Goal: Task Accomplishment & Management: Manage account settings

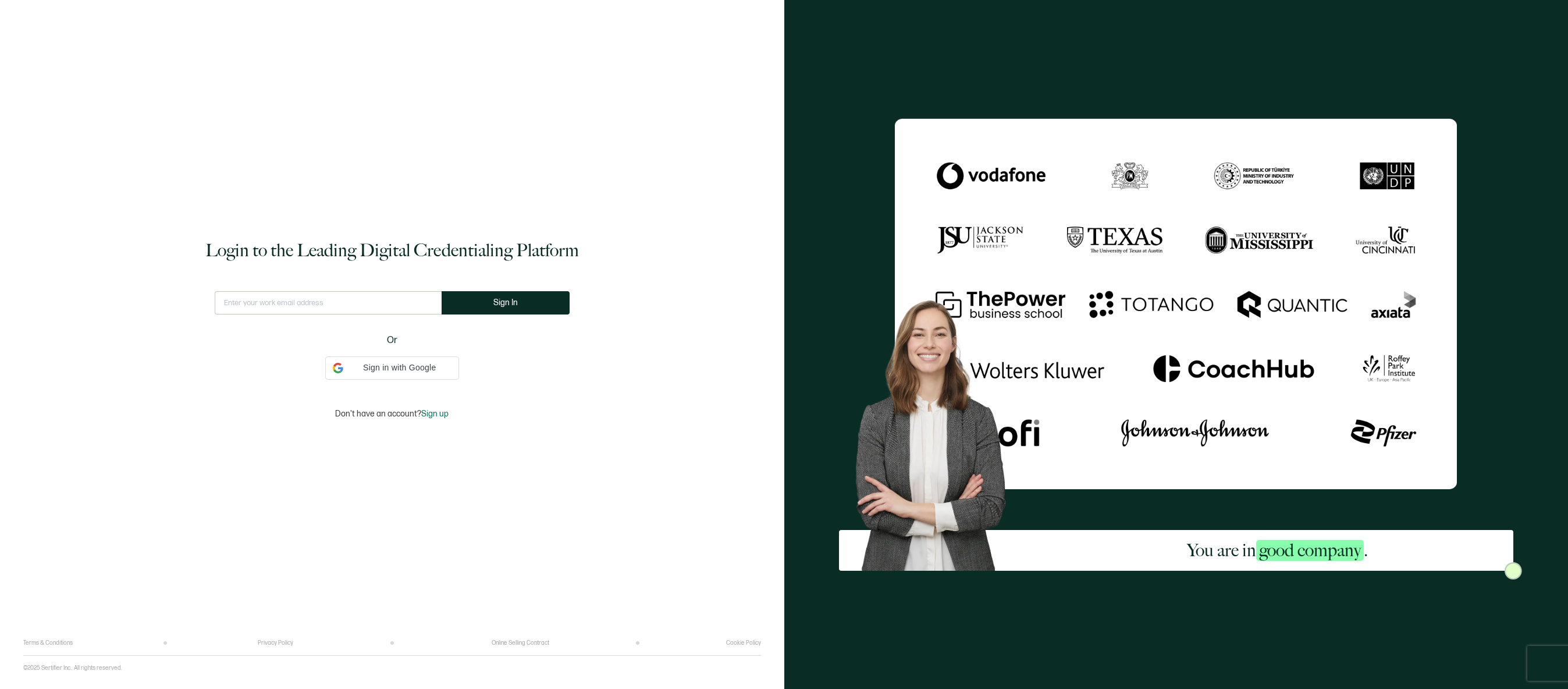
type input "[EMAIL_ADDRESS][DOMAIN_NAME]"
click at [526, 308] on button "Sign In" at bounding box center [505, 302] width 128 height 23
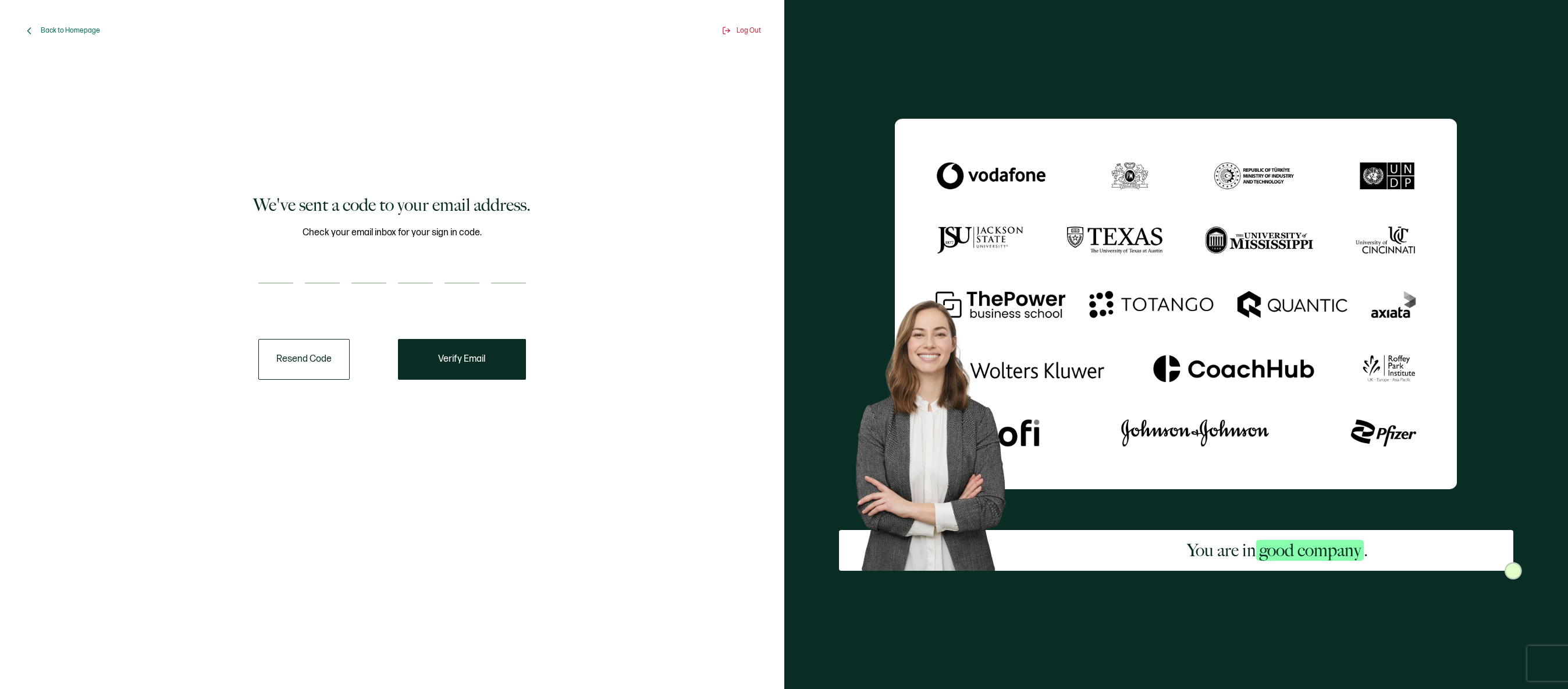
click at [281, 268] on input "number" at bounding box center [276, 271] width 35 height 23
paste input "1"
type input "1"
type input "4"
type input "6"
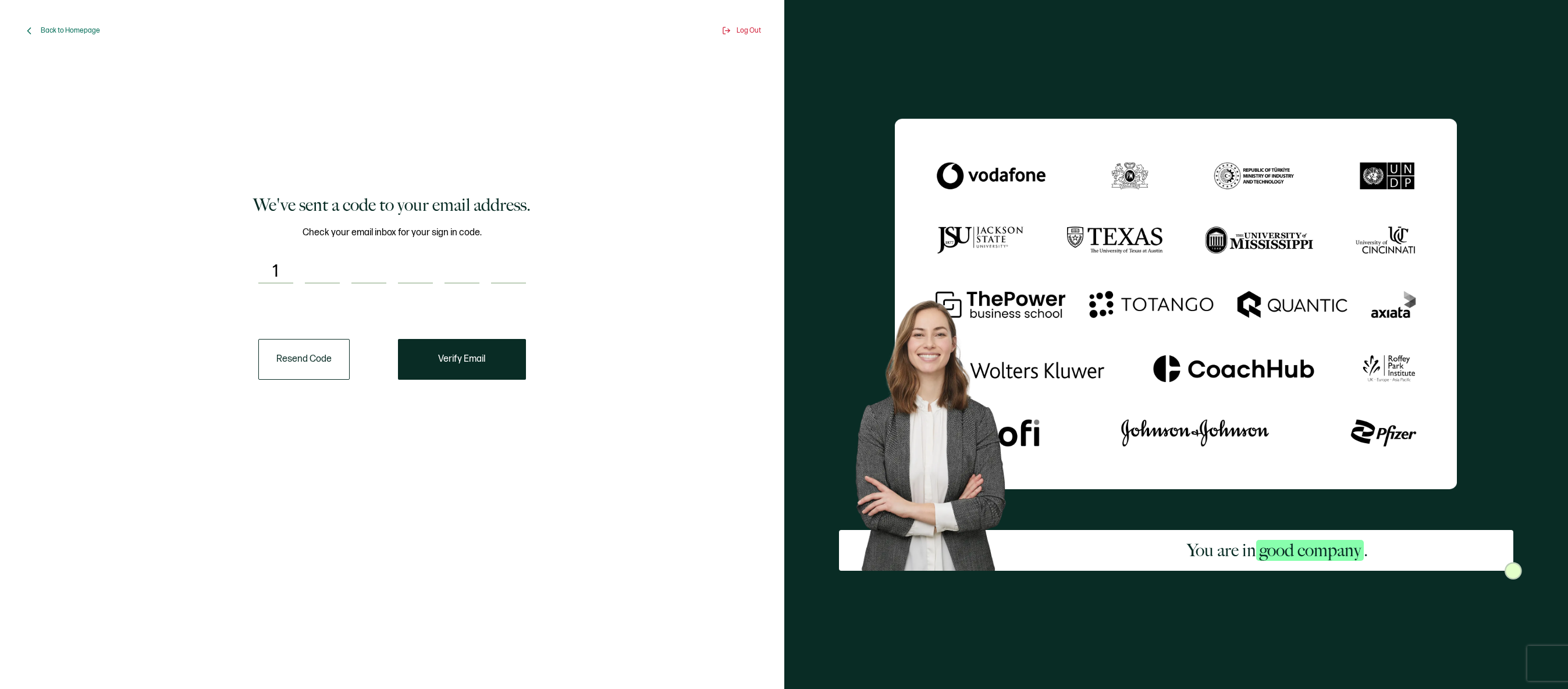
type input "6"
type input "5"
type input "6"
click at [481, 361] on span "Verify Email" at bounding box center [461, 359] width 47 height 9
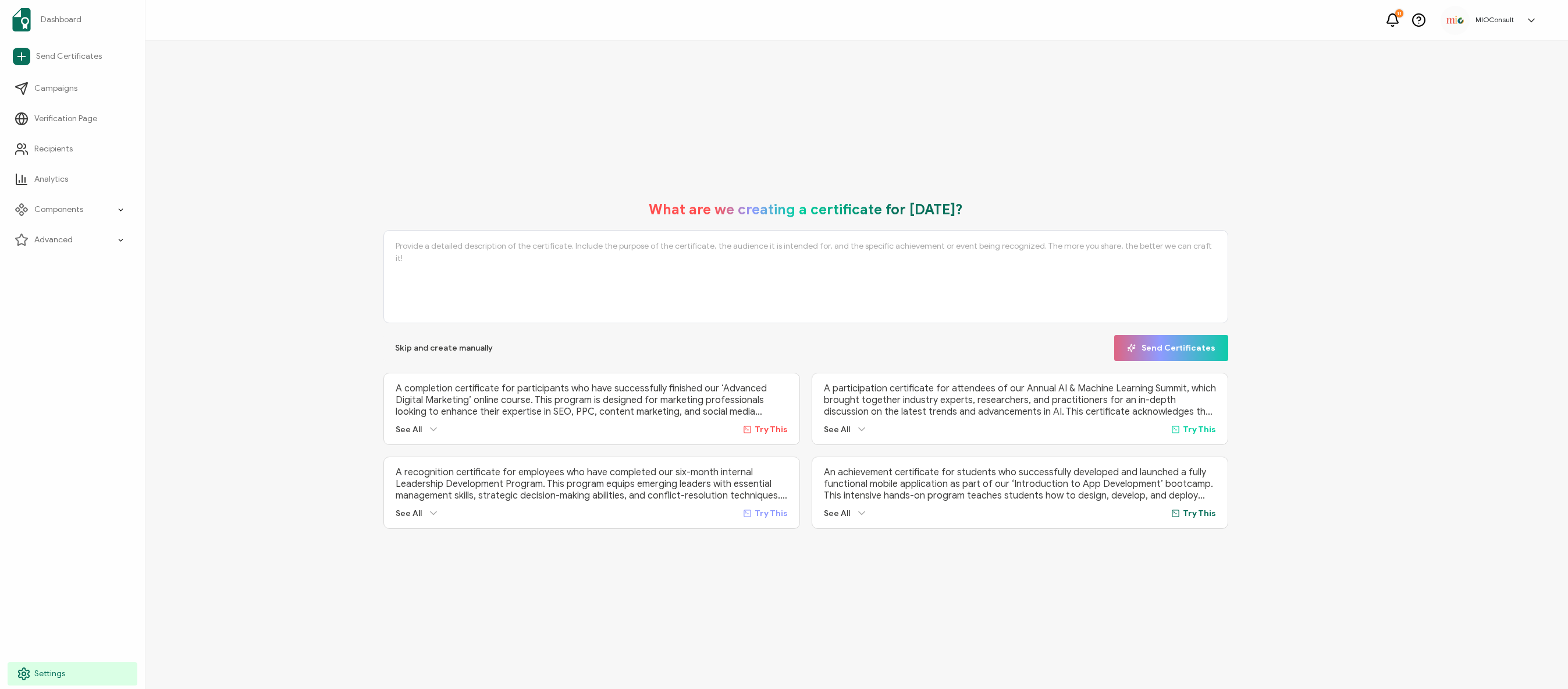
drag, startPoint x: 46, startPoint y: 675, endPoint x: 57, endPoint y: 669, distance: 12.5
click at [47, 655] on span "Settings" at bounding box center [49, 673] width 31 height 11
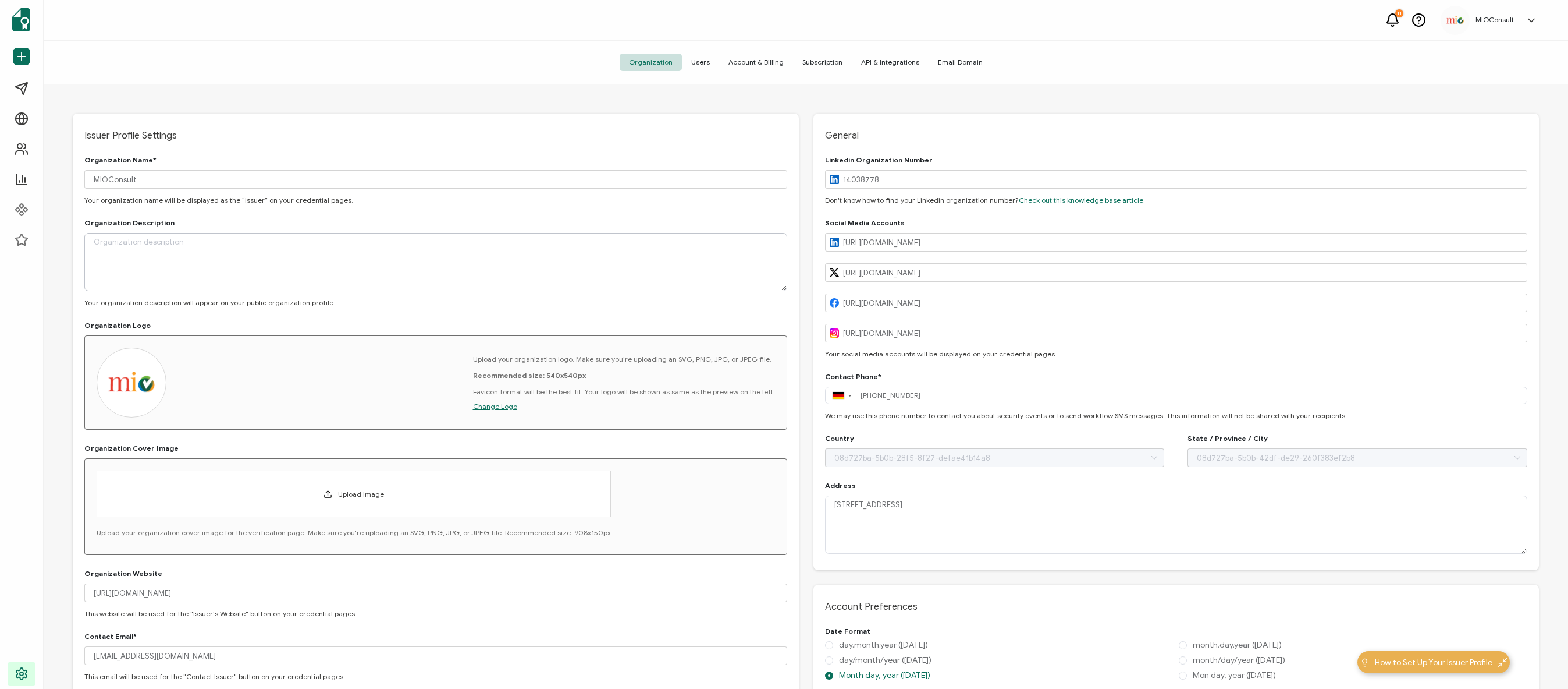
type input "[GEOGRAPHIC_DATA]"
click at [184, 180] on input "MIOConsult" at bounding box center [436, 179] width 703 height 19
click at [697, 64] on span "Users" at bounding box center [700, 62] width 37 height 17
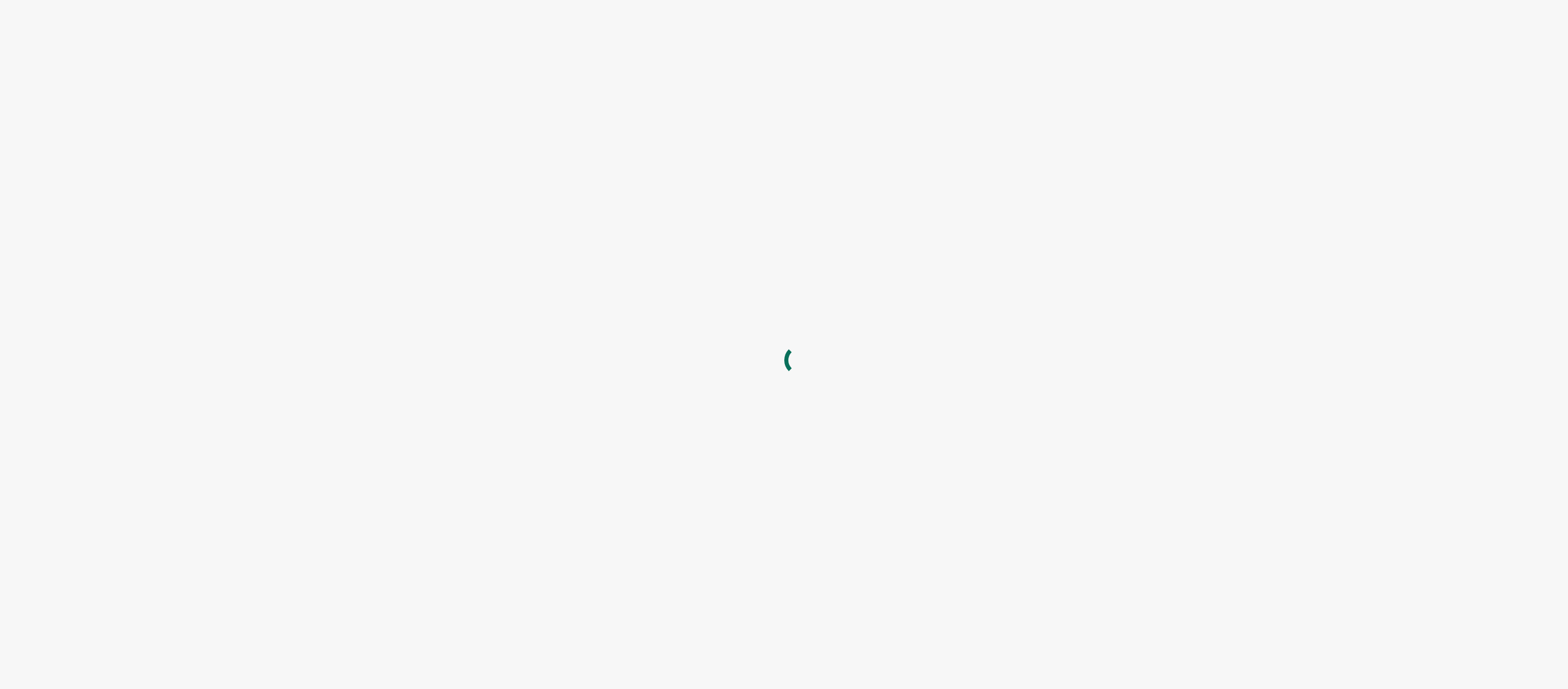
type input "[EMAIL_ADDRESS][DOMAIN_NAME]"
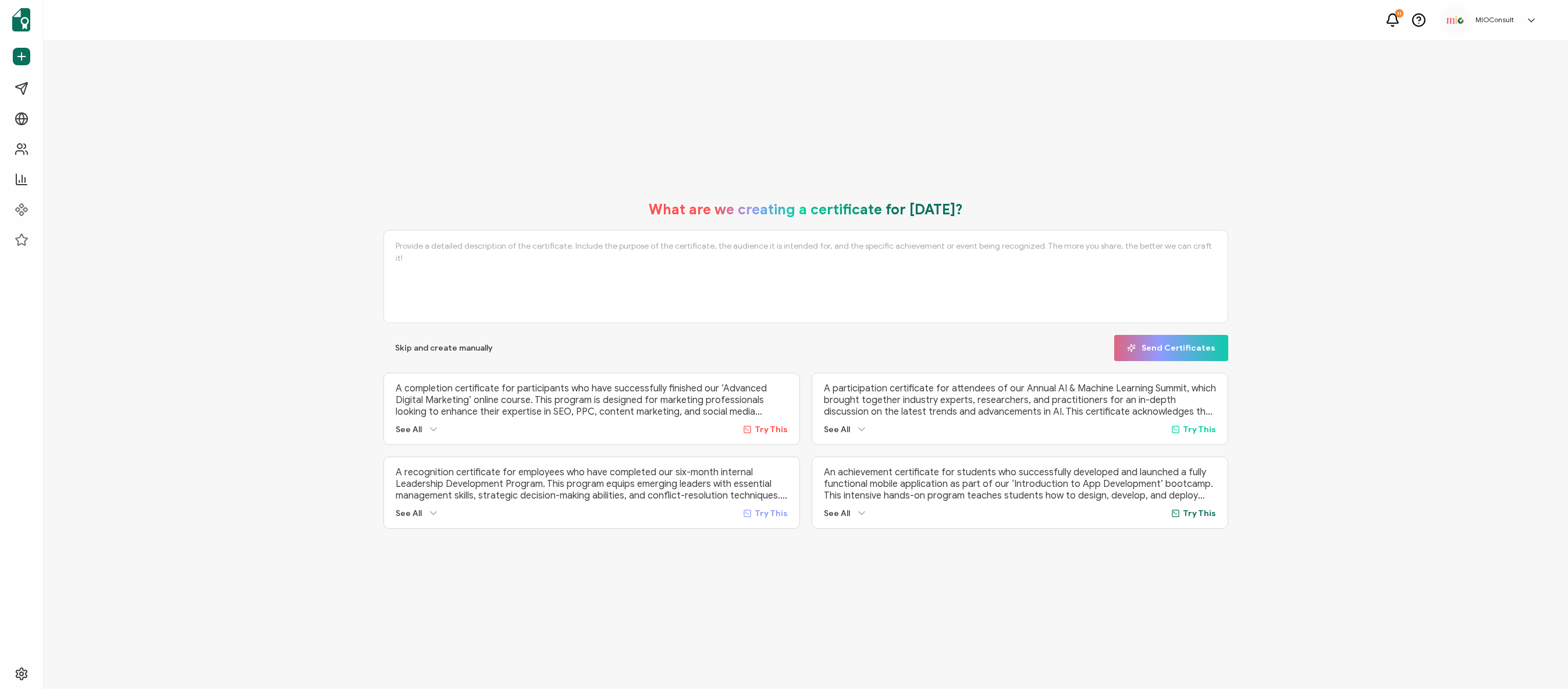
click at [1529, 23] on icon at bounding box center [1531, 20] width 11 height 11
click at [1501, 236] on link "Organization Settings" at bounding box center [1488, 246] width 76 height 21
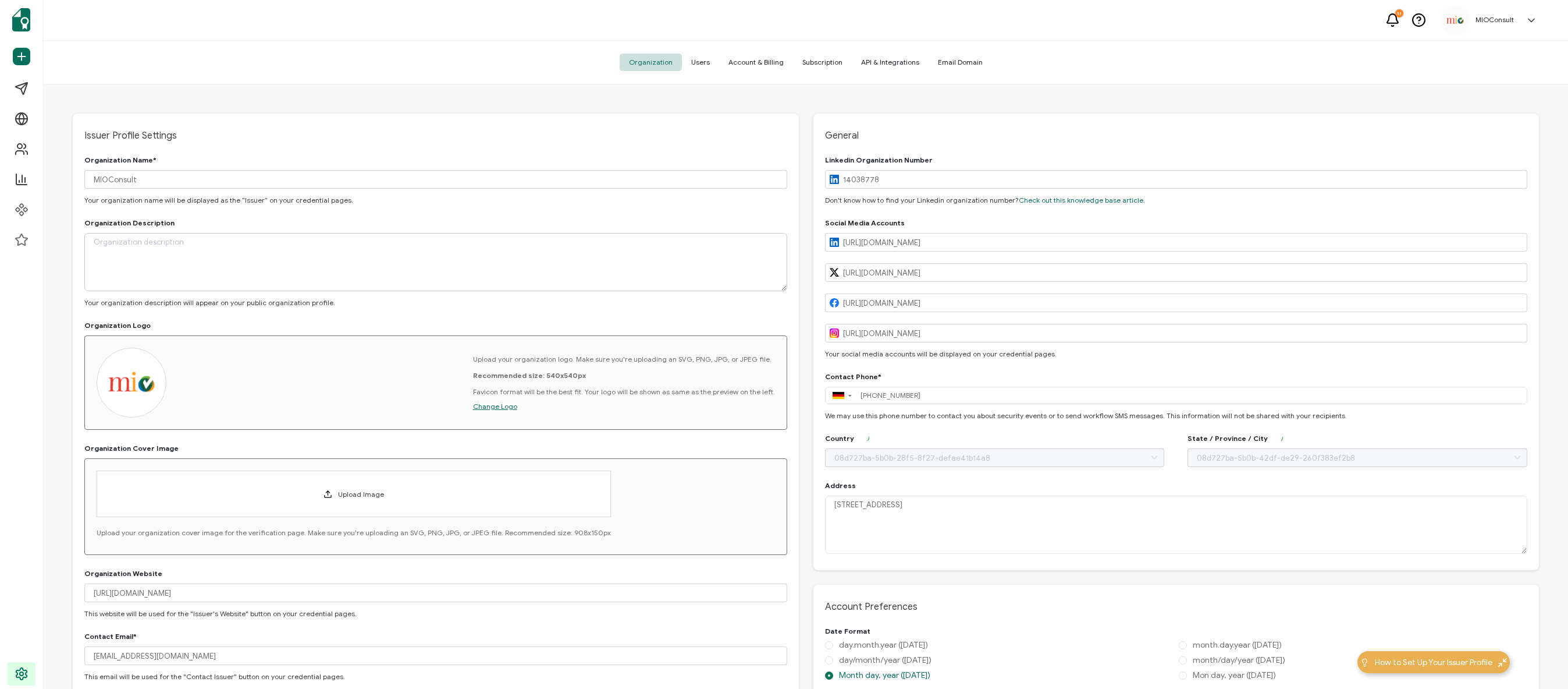
type input "[GEOGRAPHIC_DATA]"
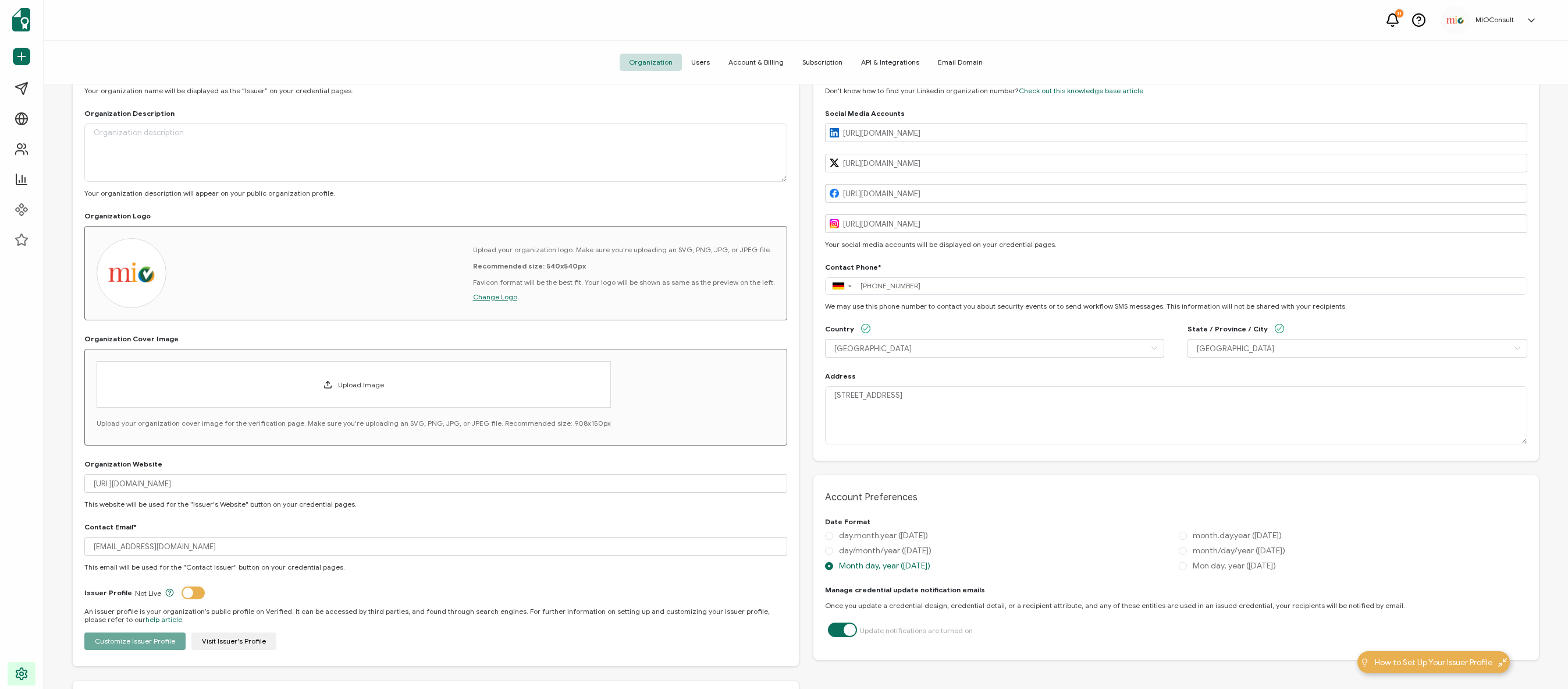
scroll to position [477, 0]
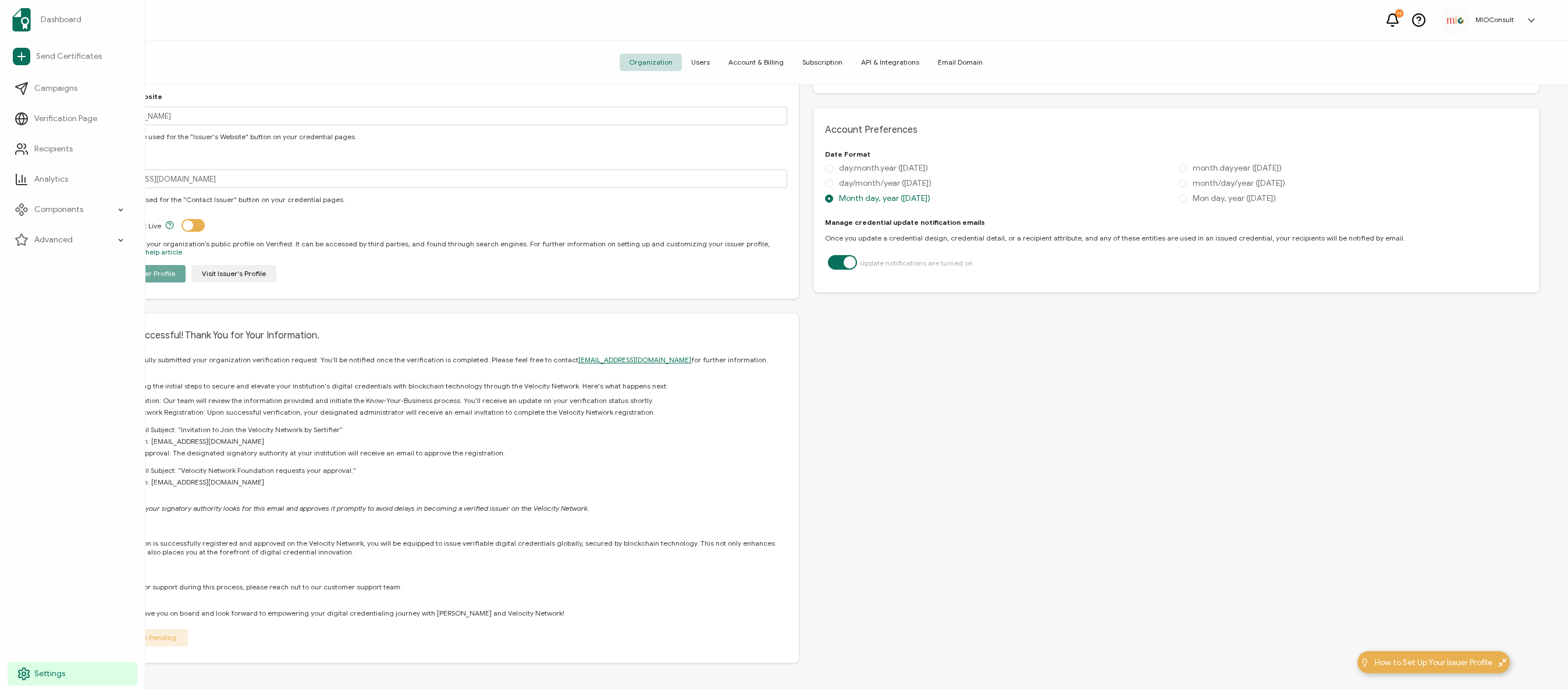
click at [68, 674] on link "Settings" at bounding box center [72, 673] width 130 height 23
click at [42, 675] on span "Settings" at bounding box center [49, 673] width 31 height 11
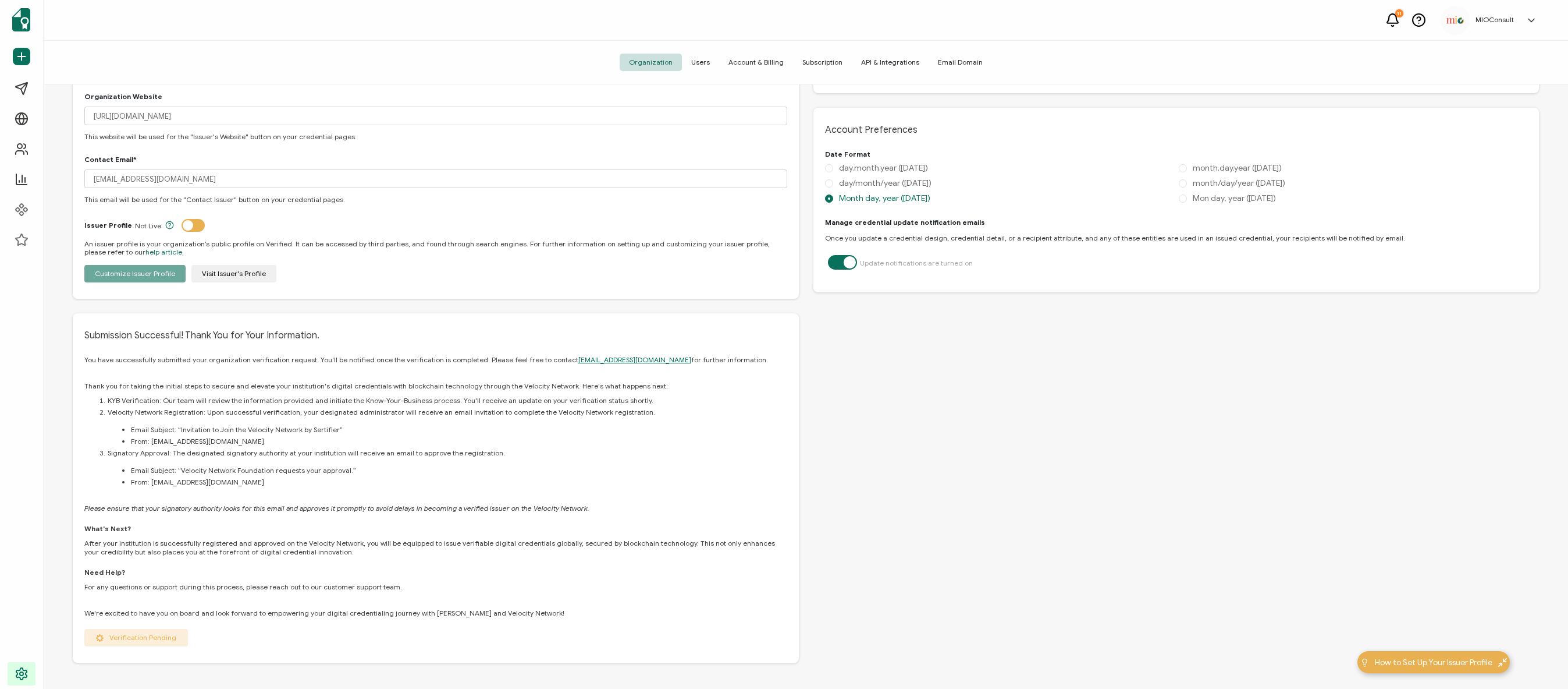
click at [709, 57] on span "Users" at bounding box center [700, 62] width 37 height 17
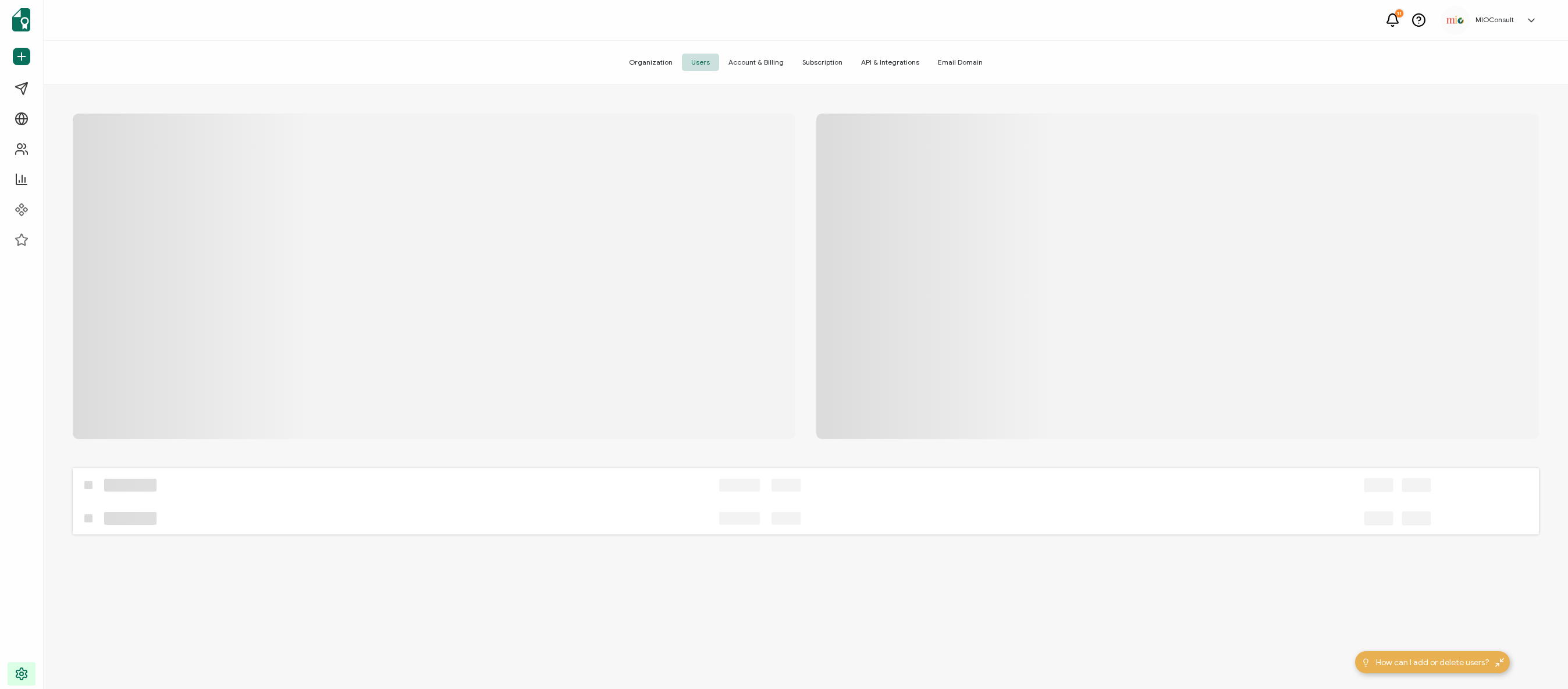
click at [765, 58] on span "Account & Billing" at bounding box center [757, 62] width 74 height 17
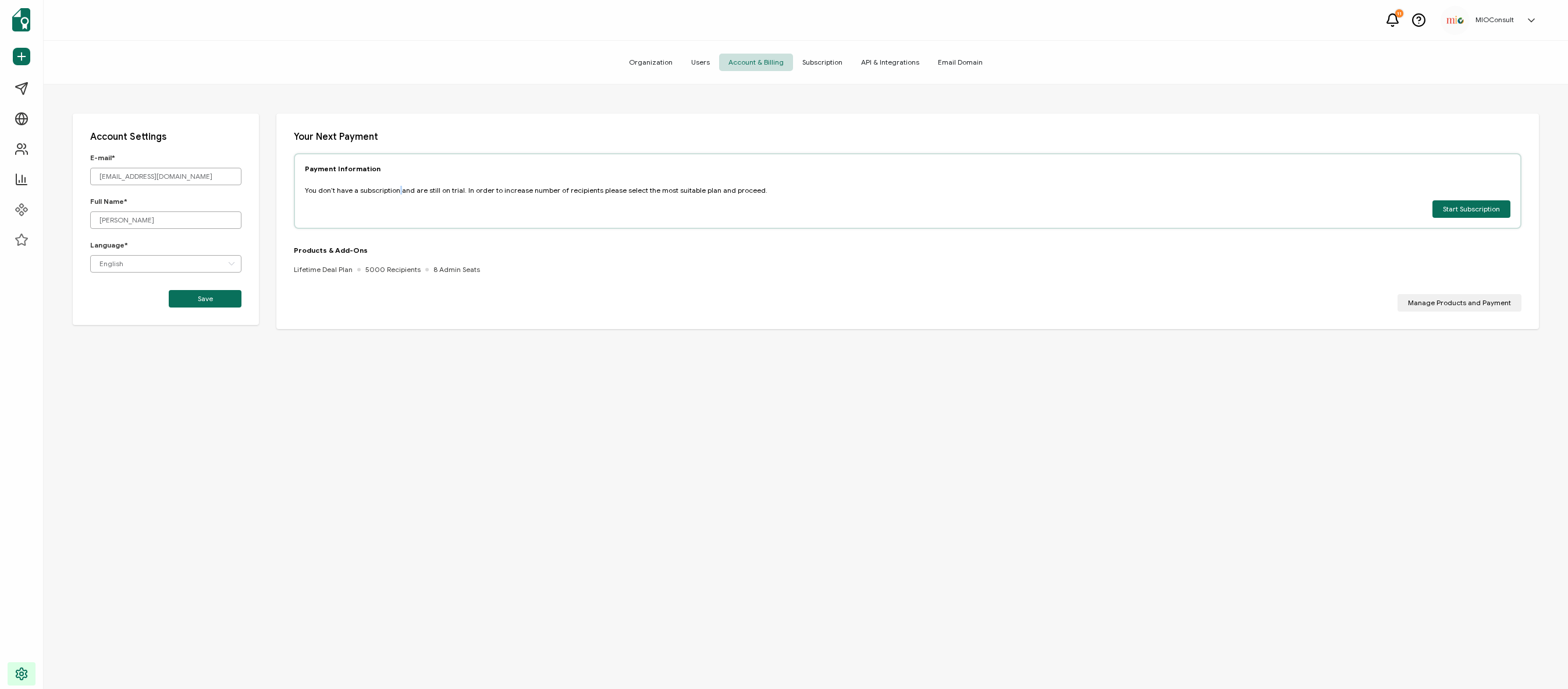
drag, startPoint x: 308, startPoint y: 187, endPoint x: 695, endPoint y: 175, distance: 387.2
click at [695, 175] on div "Payment Information You don’t have a subscription and are still on trial. In or…" at bounding box center [907, 191] width 1228 height 76
click at [832, 64] on span "Subscription" at bounding box center [823, 62] width 59 height 17
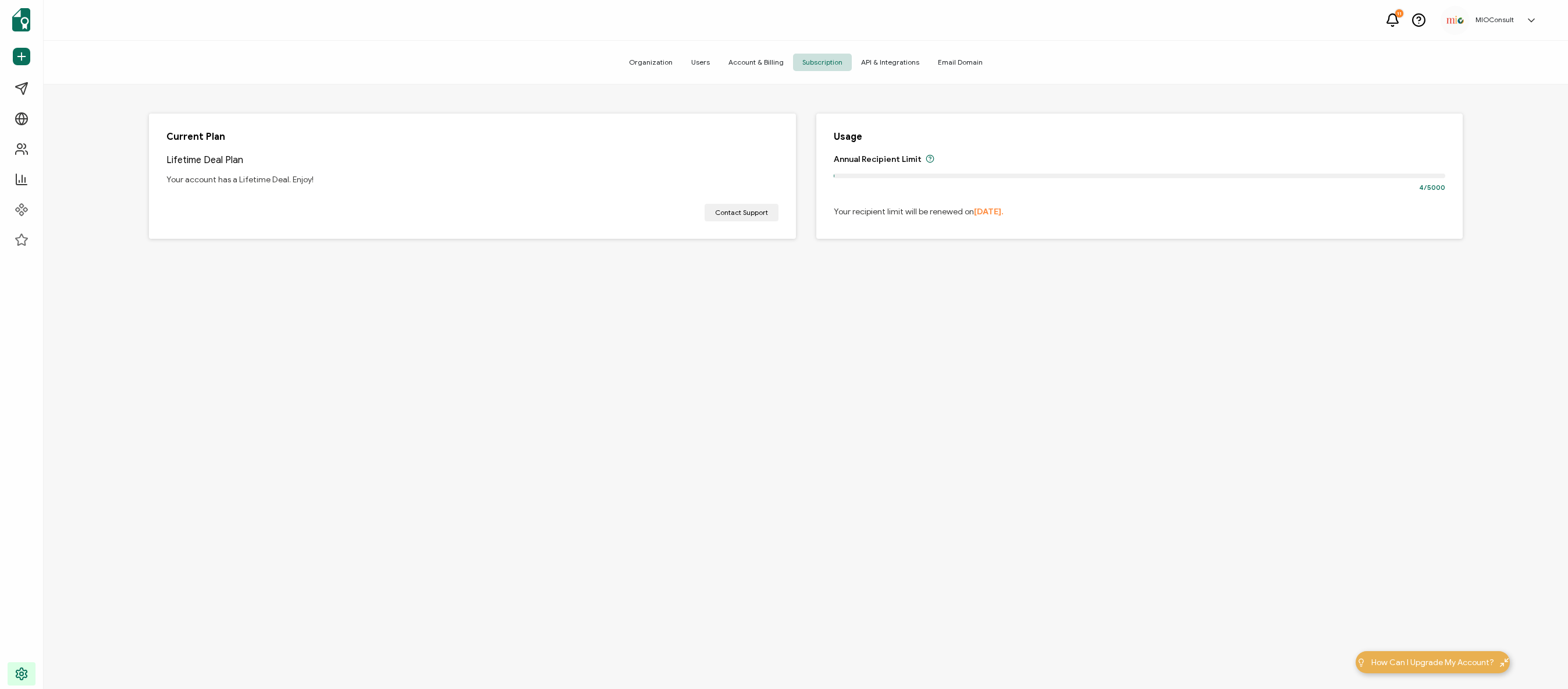
click at [876, 57] on span "API & Integrations" at bounding box center [890, 62] width 77 height 17
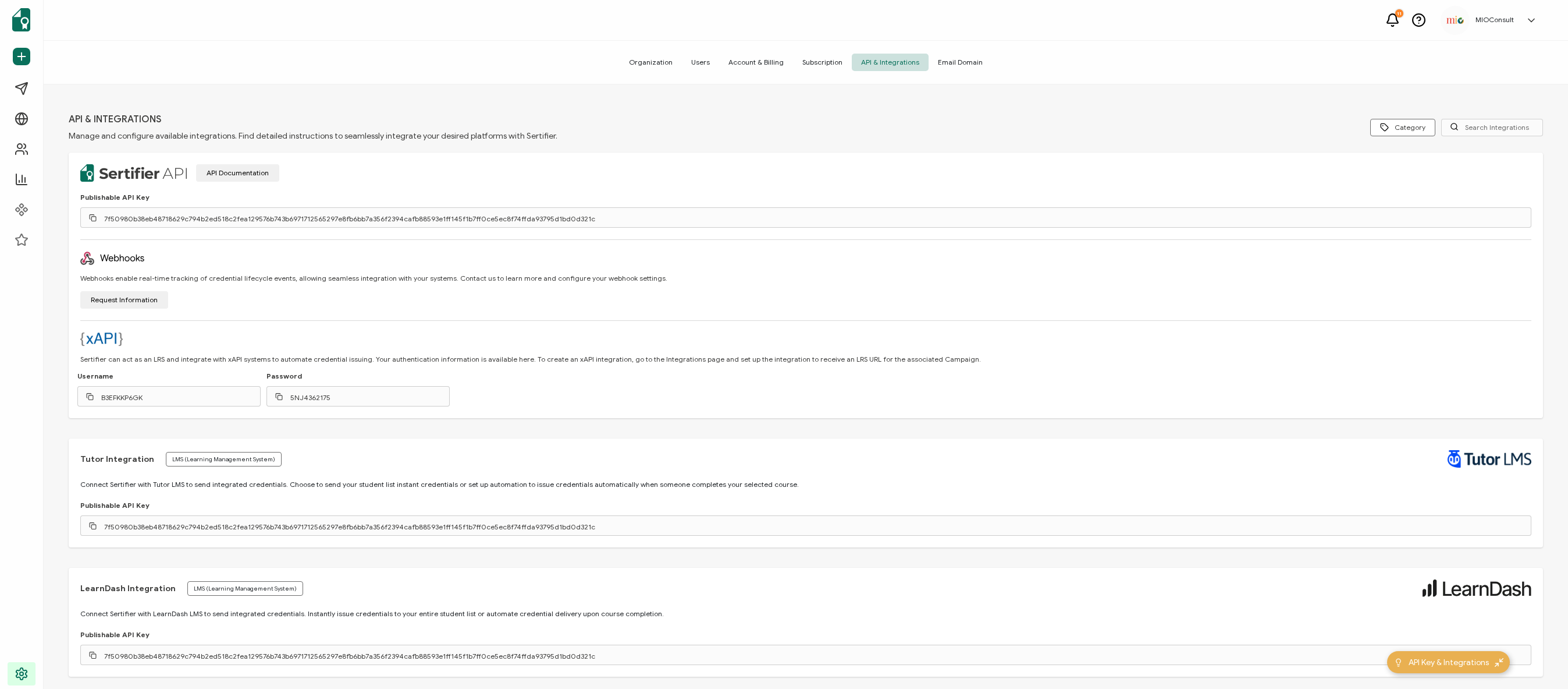
click at [948, 62] on span "Email Domain" at bounding box center [960, 62] width 64 height 17
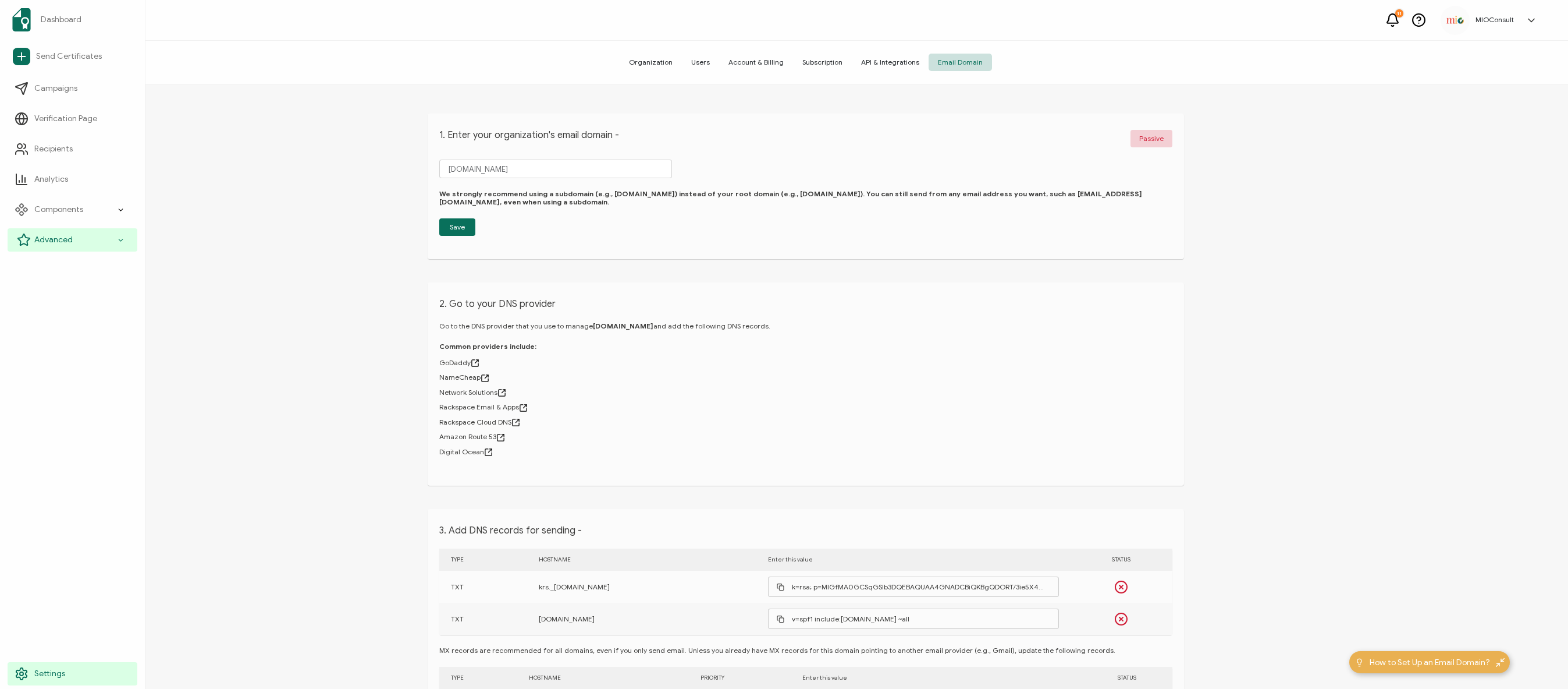
click at [124, 238] on icon at bounding box center [120, 240] width 8 height 14
click at [103, 239] on div "Advanced" at bounding box center [72, 240] width 130 height 23
click at [74, 151] on link "Recipients" at bounding box center [72, 149] width 130 height 23
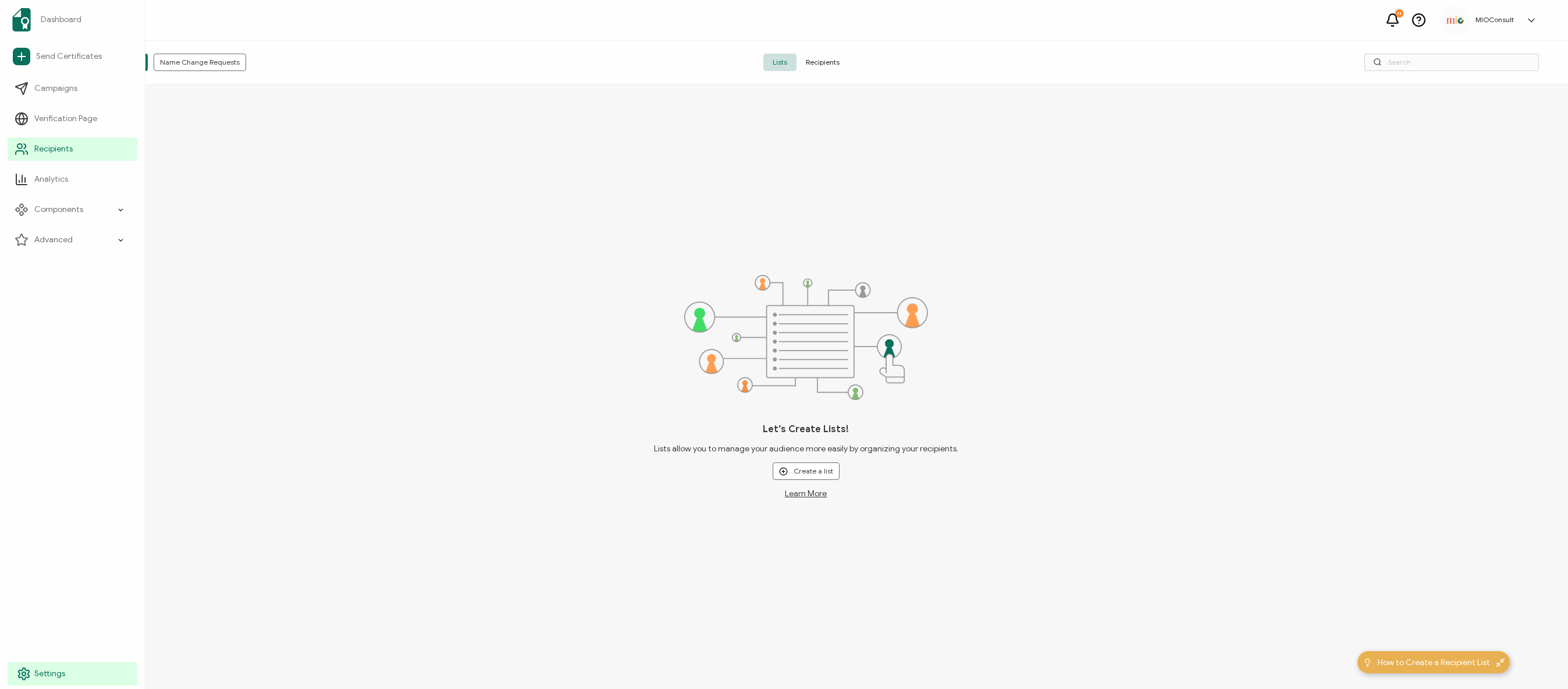
click at [49, 675] on span "Settings" at bounding box center [49, 673] width 31 height 11
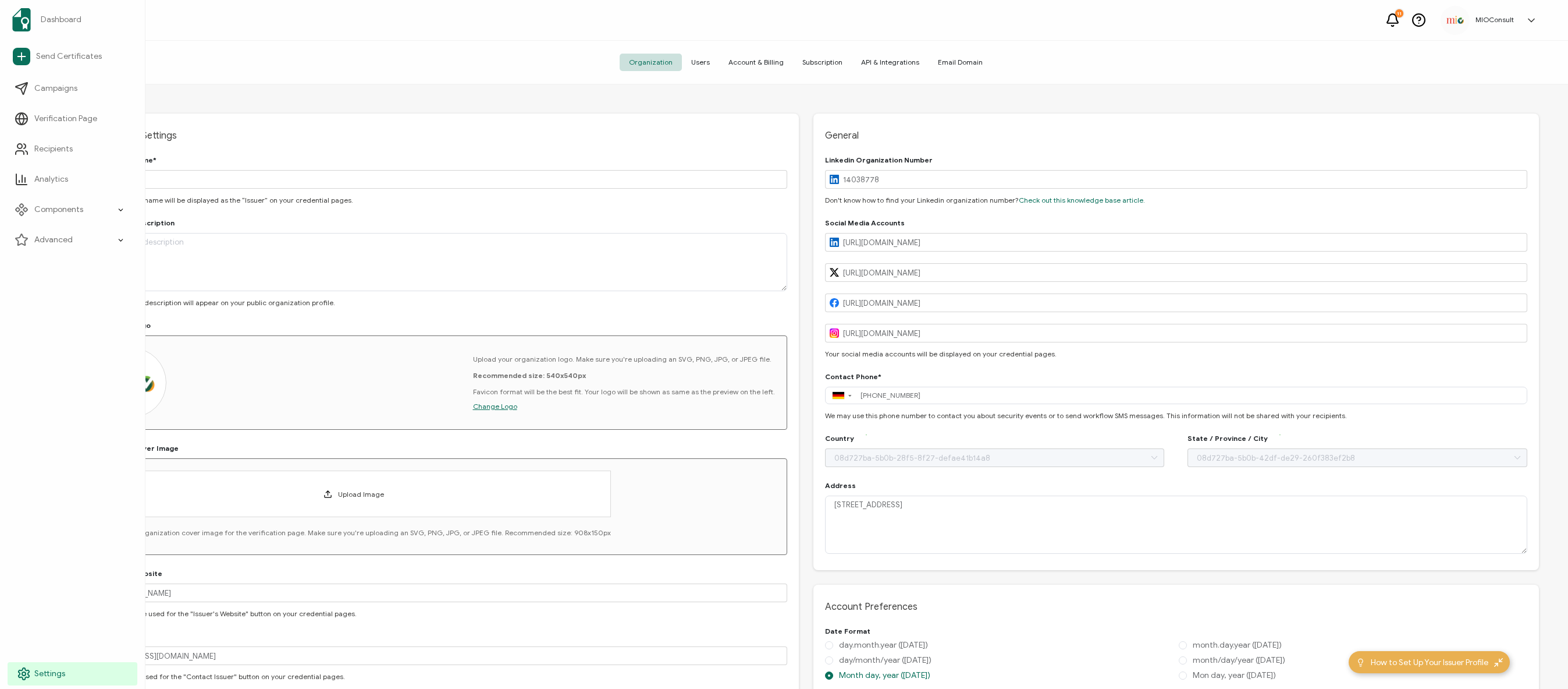
click at [46, 679] on span "Settings" at bounding box center [49, 673] width 31 height 11
type input "[GEOGRAPHIC_DATA]"
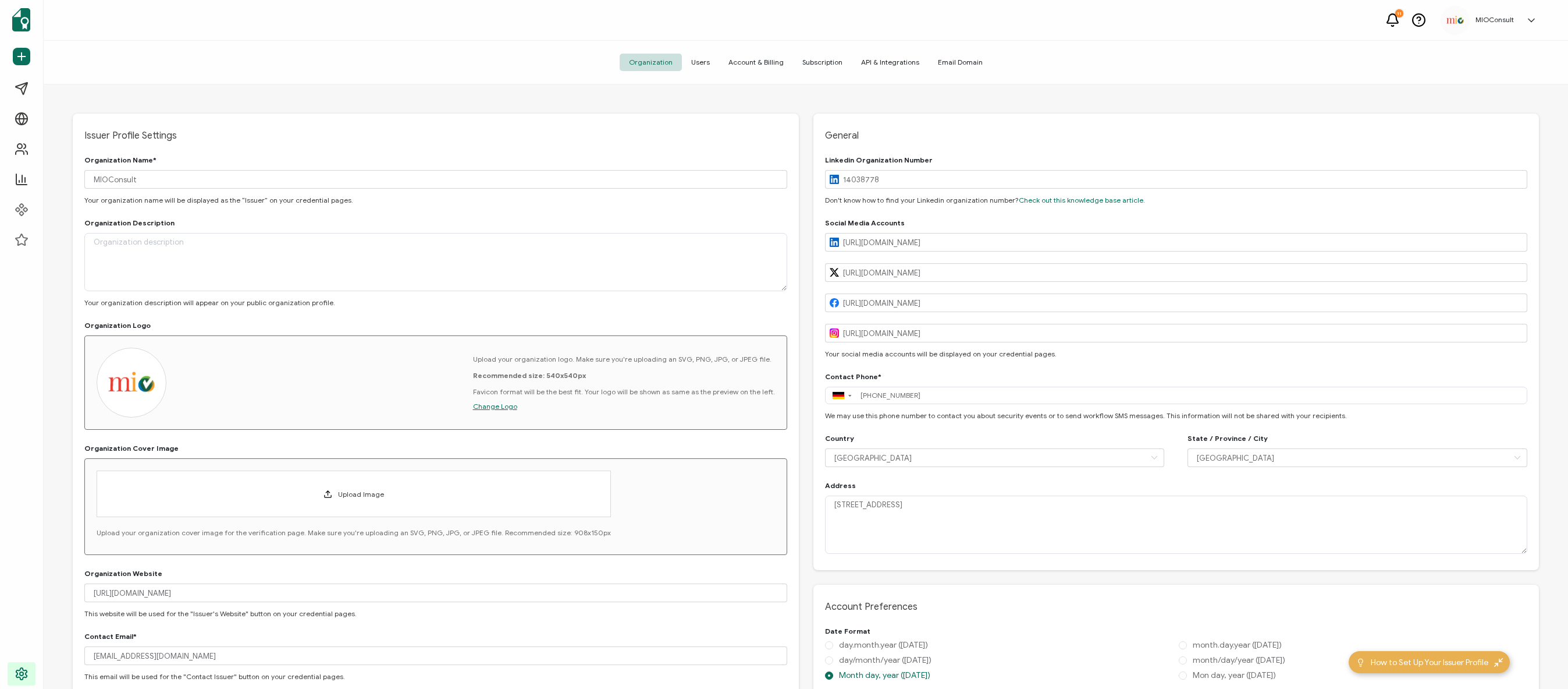
click at [712, 60] on span "Users" at bounding box center [700, 62] width 37 height 17
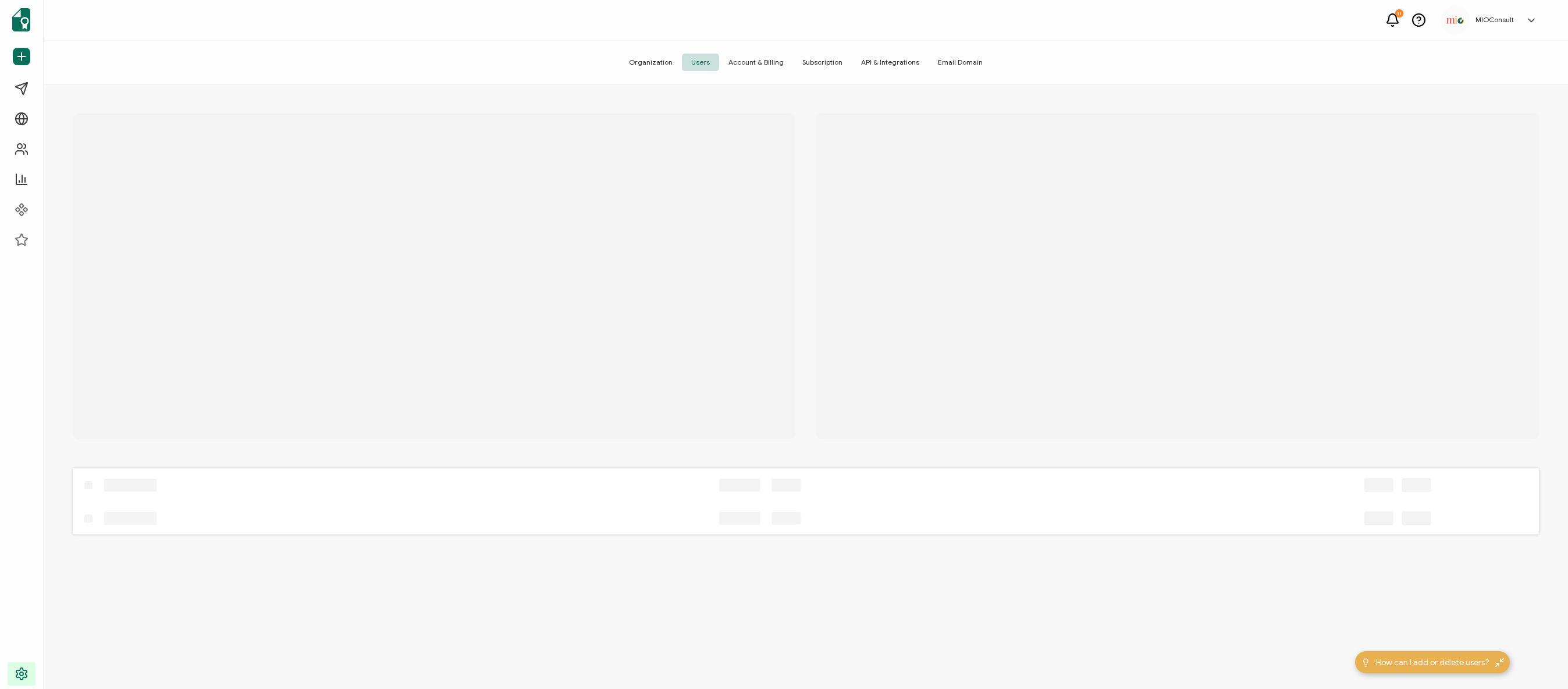
click at [1532, 19] on icon at bounding box center [1531, 20] width 11 height 11
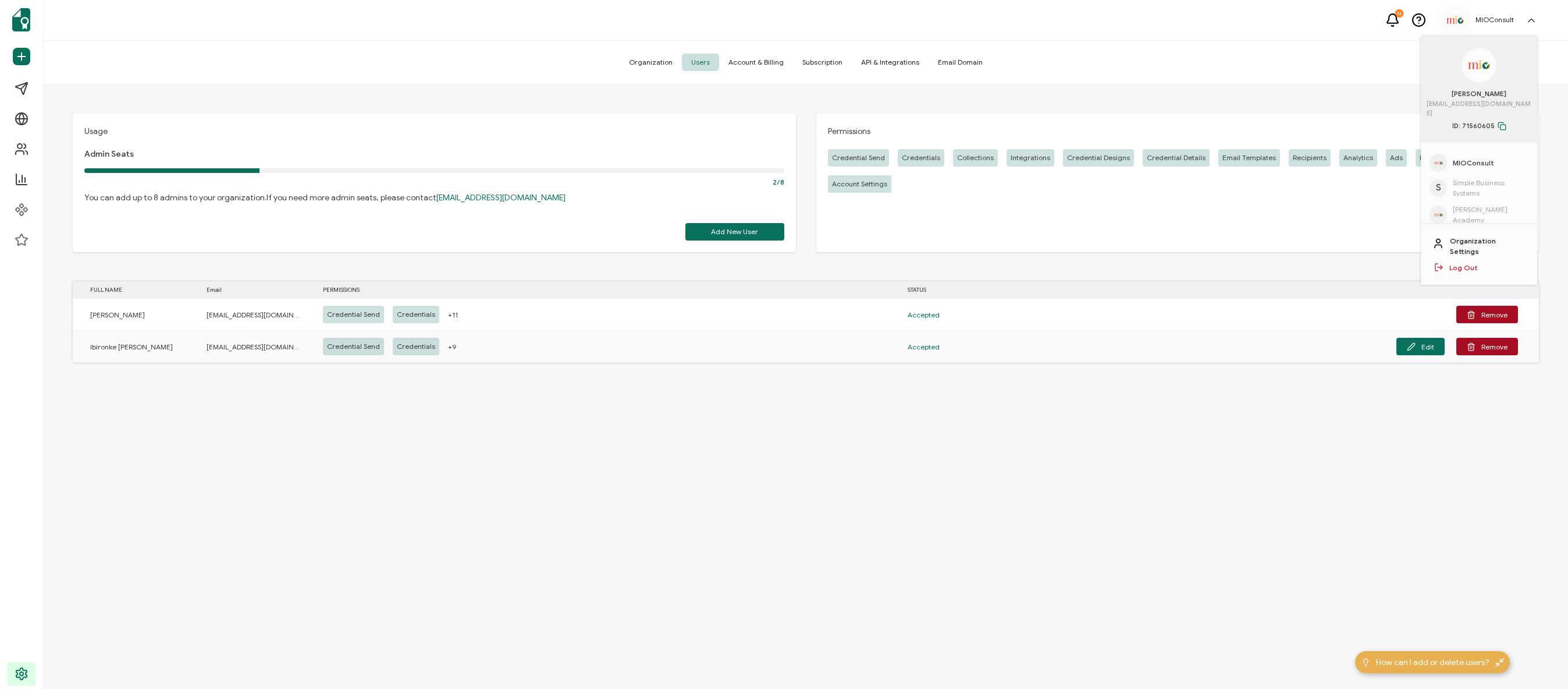
click at [1507, 236] on link "Organization Settings" at bounding box center [1488, 246] width 76 height 21
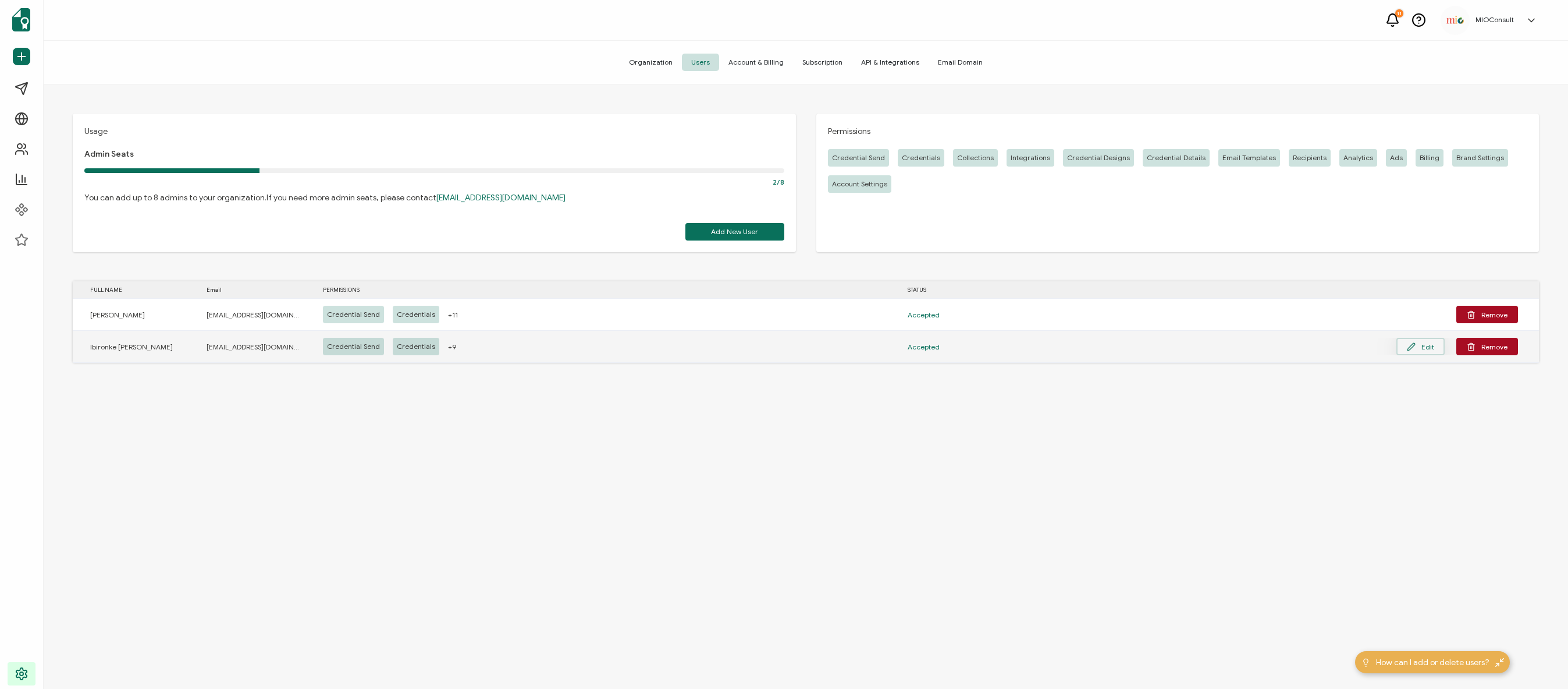
click at [1418, 338] on button "Edit" at bounding box center [1421, 346] width 48 height 17
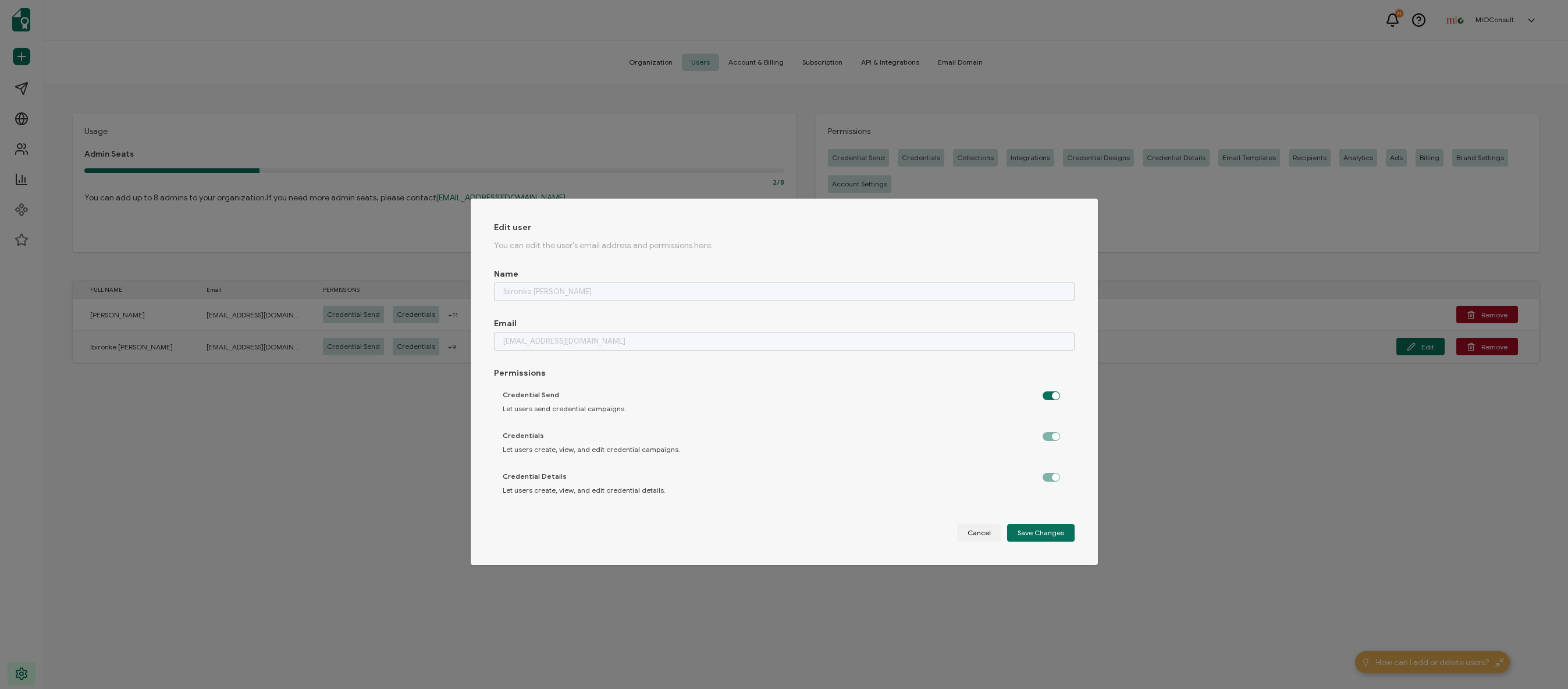
click at [1210, 457] on div "Edit user You can edit the user's email address and permissions here. Name Ibir…" at bounding box center [784, 344] width 1568 height 689
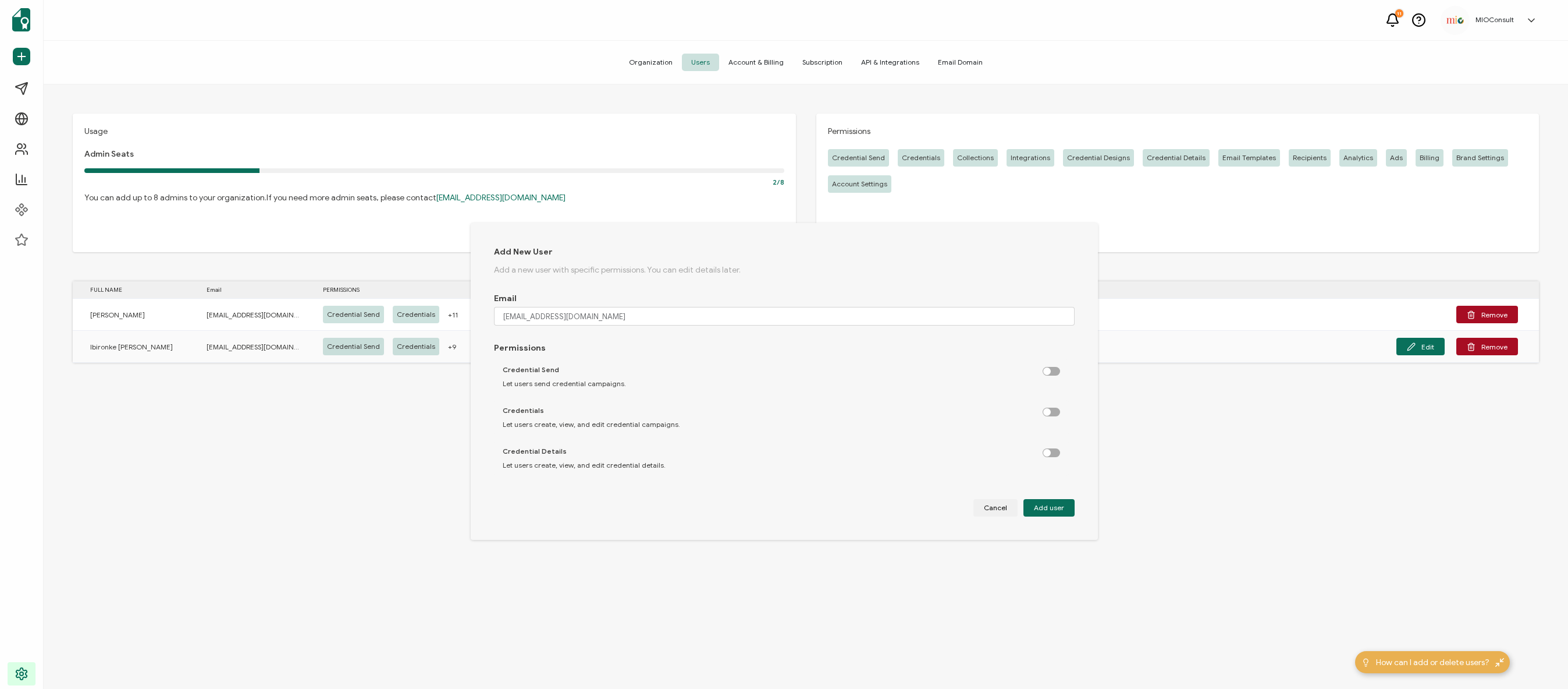
checkbox input "false"
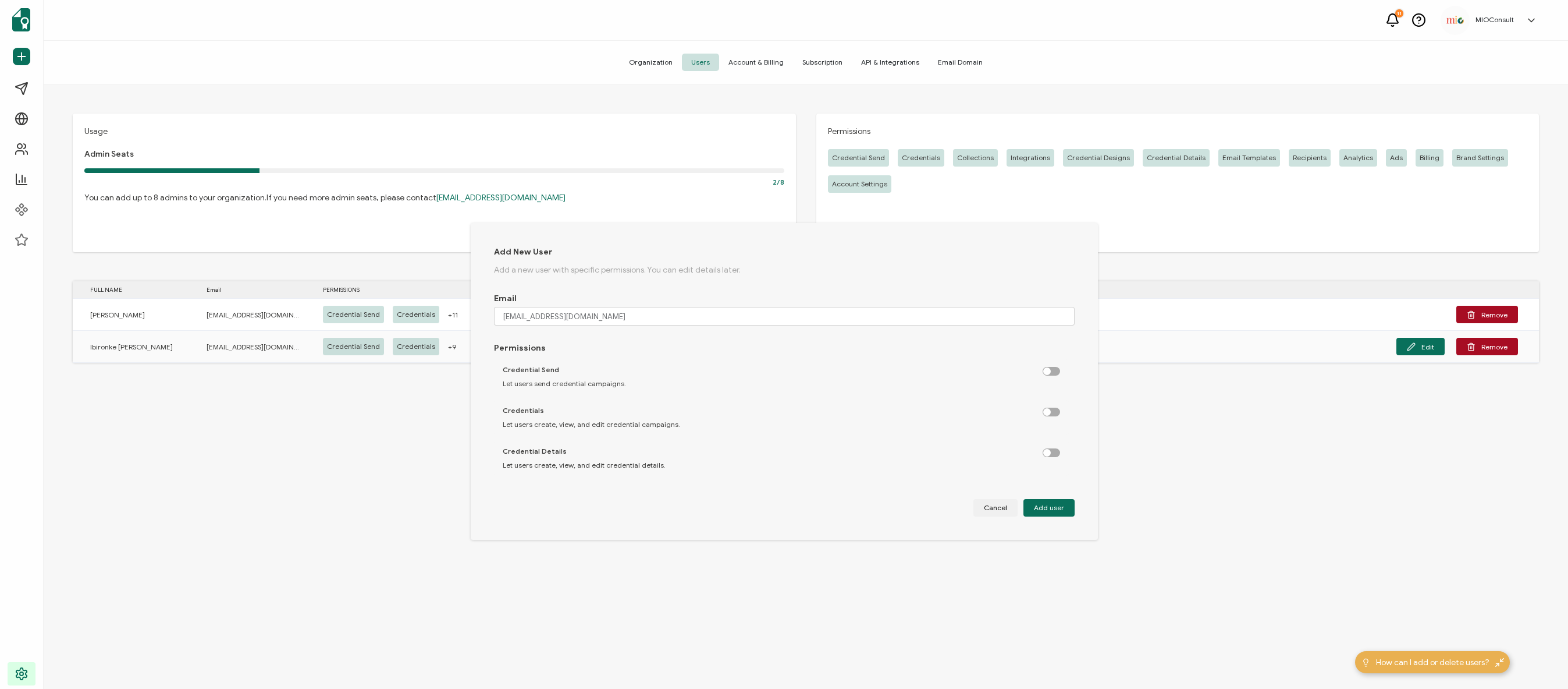
checkbox input "false"
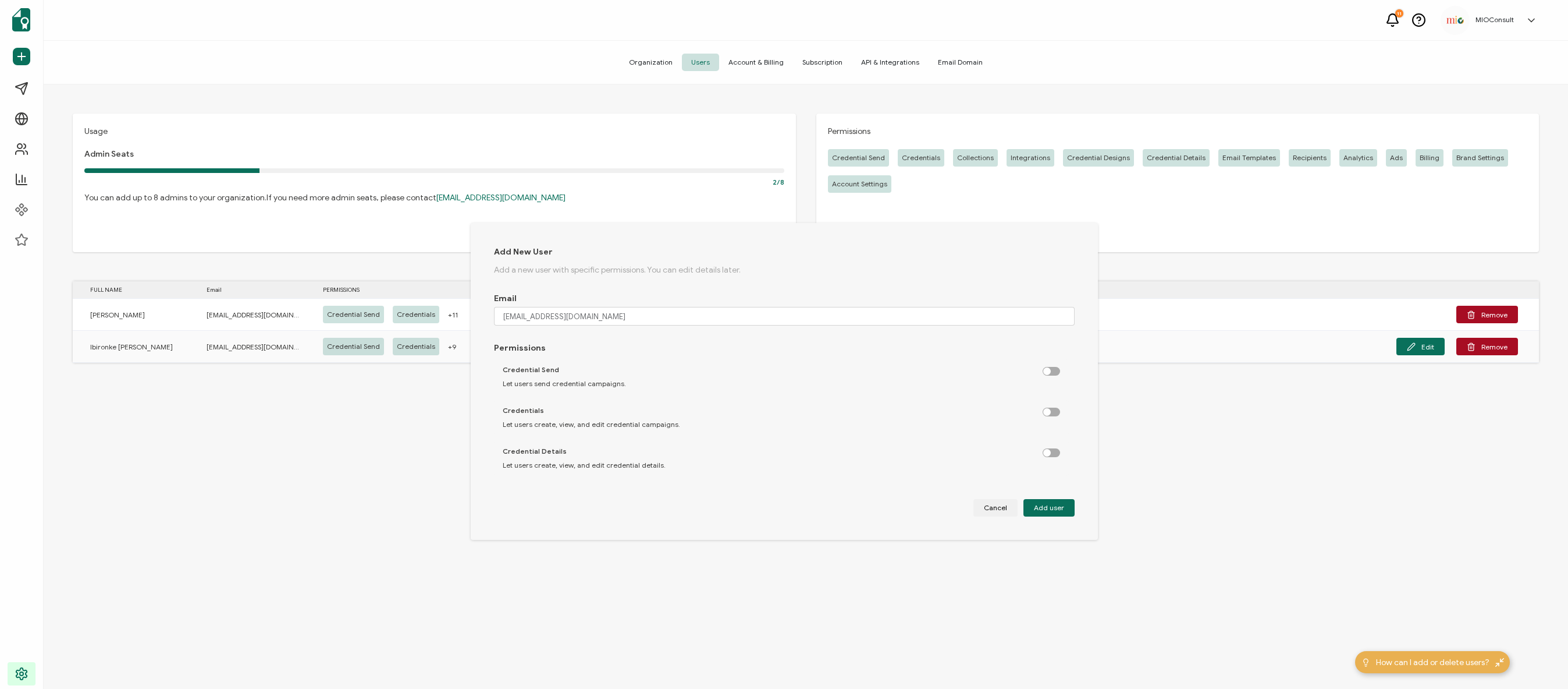
checkbox input "false"
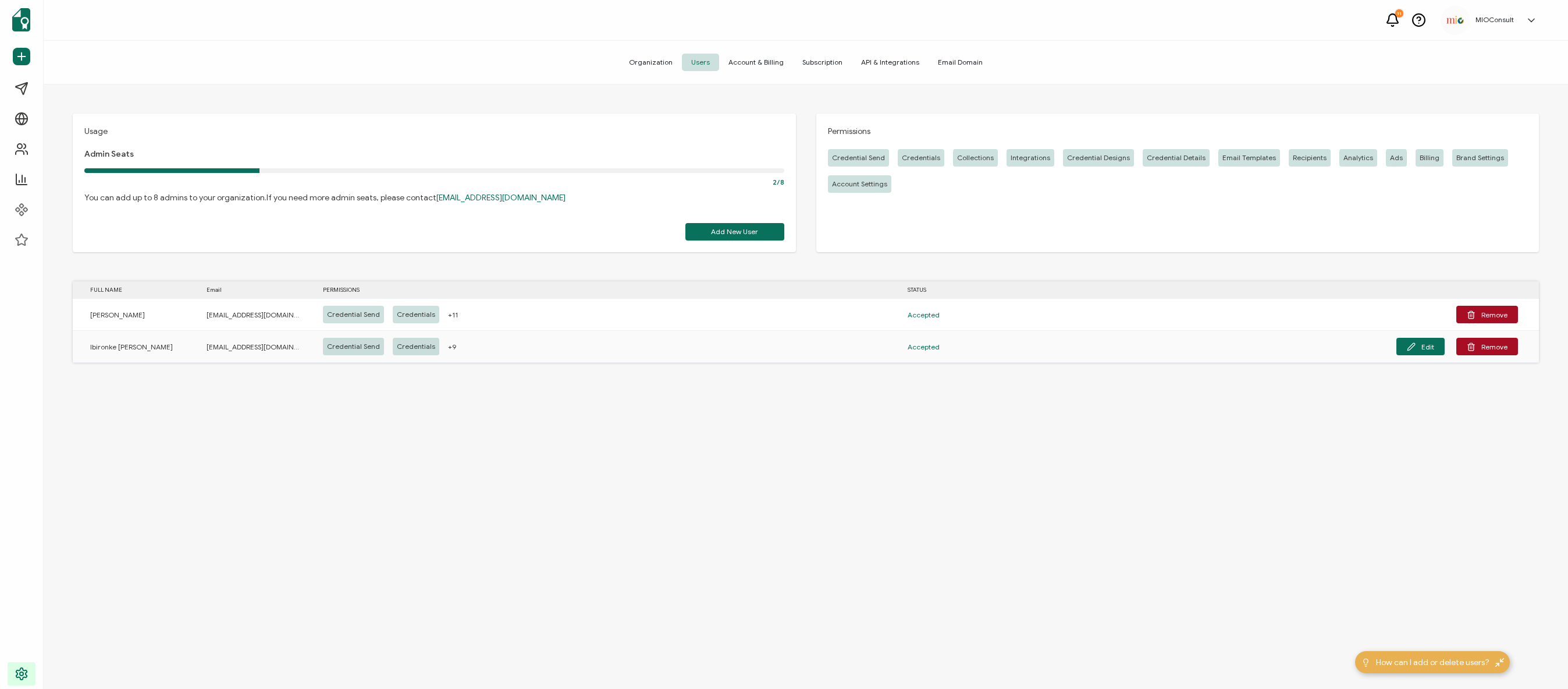
click at [1532, 20] on icon at bounding box center [1531, 20] width 11 height 11
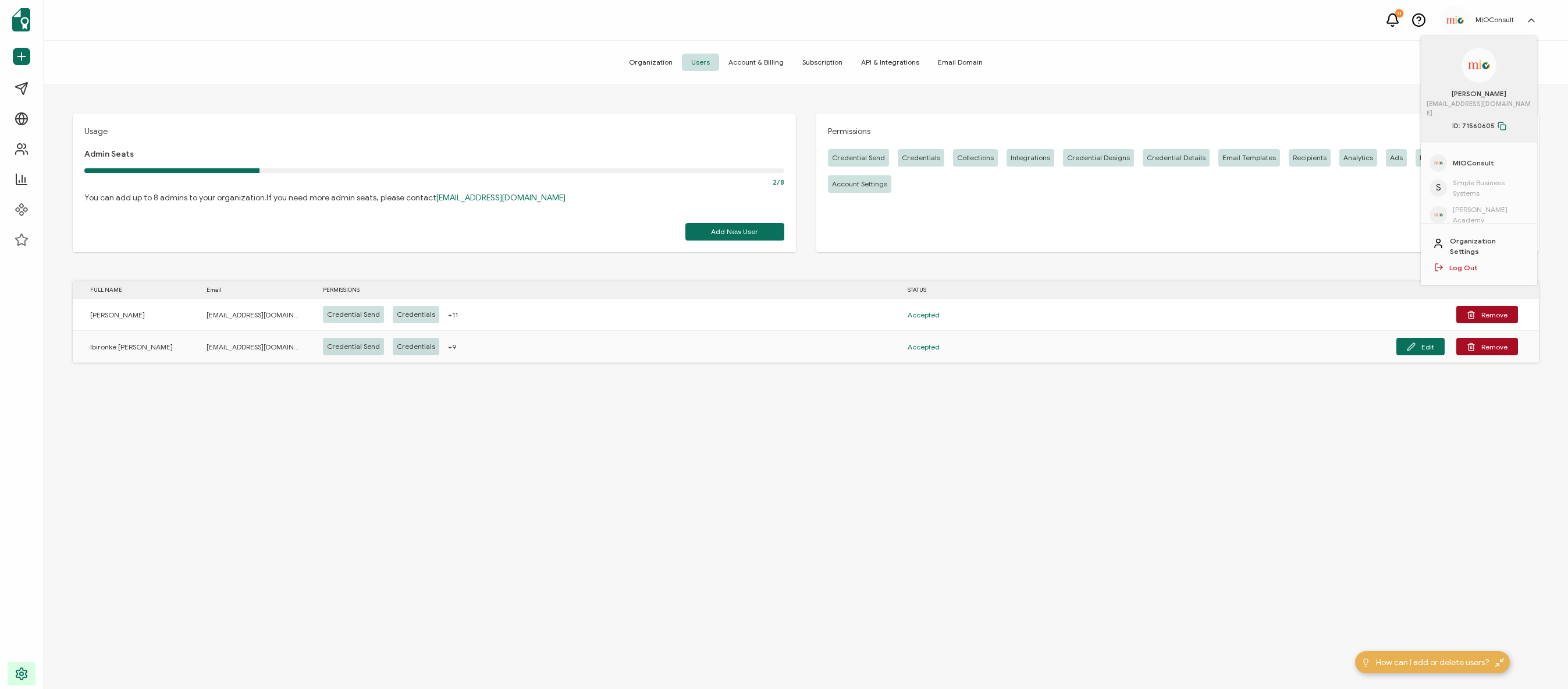
click at [1370, 67] on div "Organization Users Account & Billing Subscription API & Integrations Email Doma…" at bounding box center [806, 63] width 1525 height 44
click at [1376, 57] on div "Organization Users Account & Billing Subscription API & Integrations Email Doma…" at bounding box center [806, 63] width 1525 height 44
click at [1466, 179] on span "Simple Business Systems" at bounding box center [1491, 188] width 76 height 21
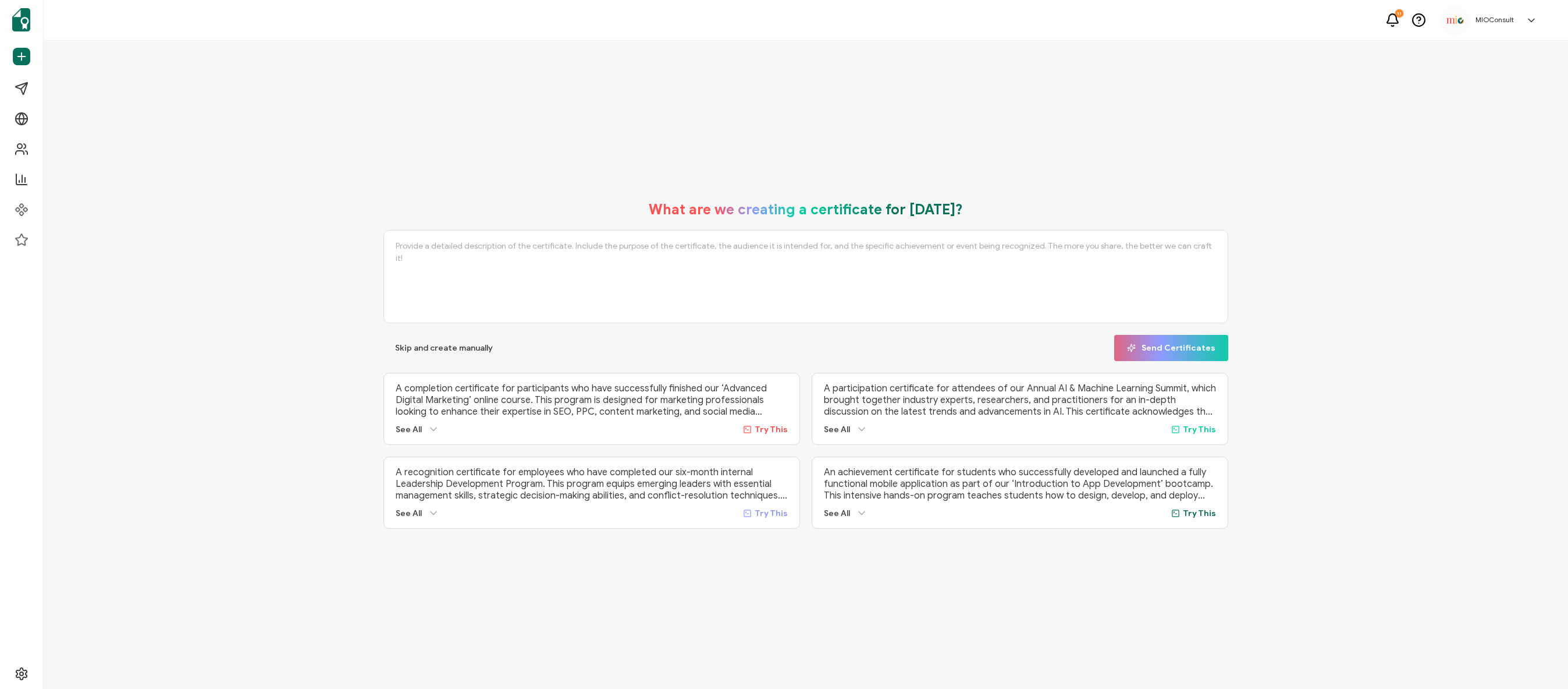
click at [1521, 21] on link at bounding box center [1529, 20] width 17 height 11
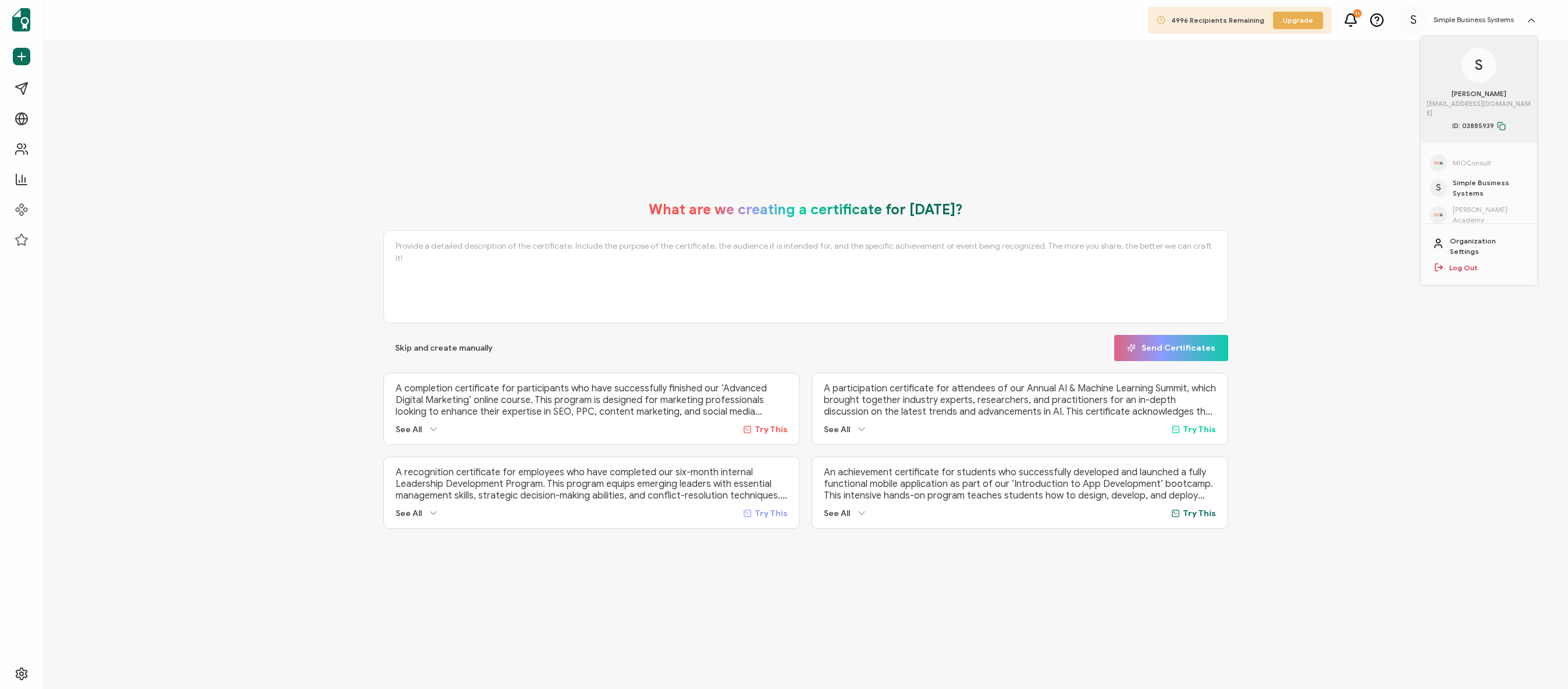
click at [1476, 158] on span "MIOConsult" at bounding box center [1472, 163] width 39 height 11
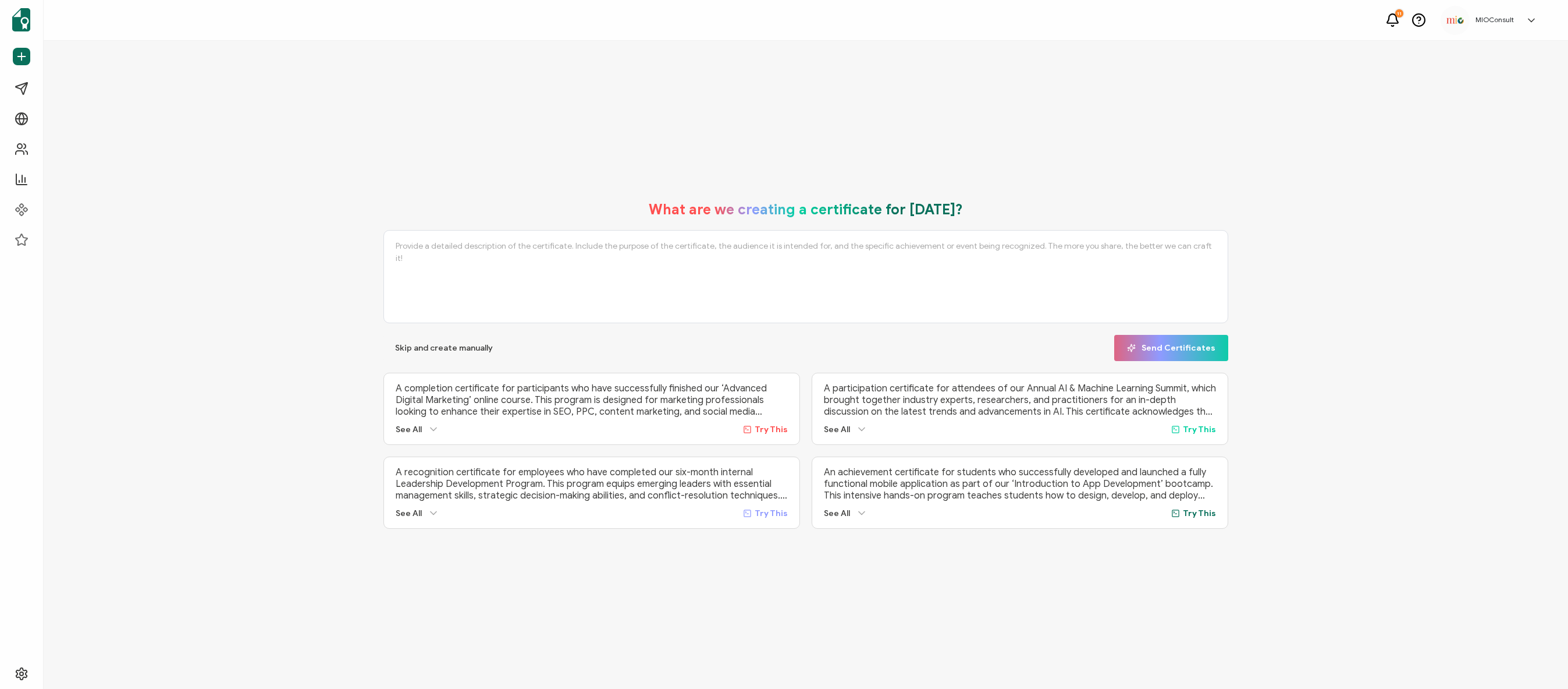
click at [135, 443] on div "What are we creating a certificate for [DATE]? Skip and create manually Send Ce…" at bounding box center [806, 365] width 1466 height 351
click at [30, 670] on icon at bounding box center [23, 674] width 14 height 14
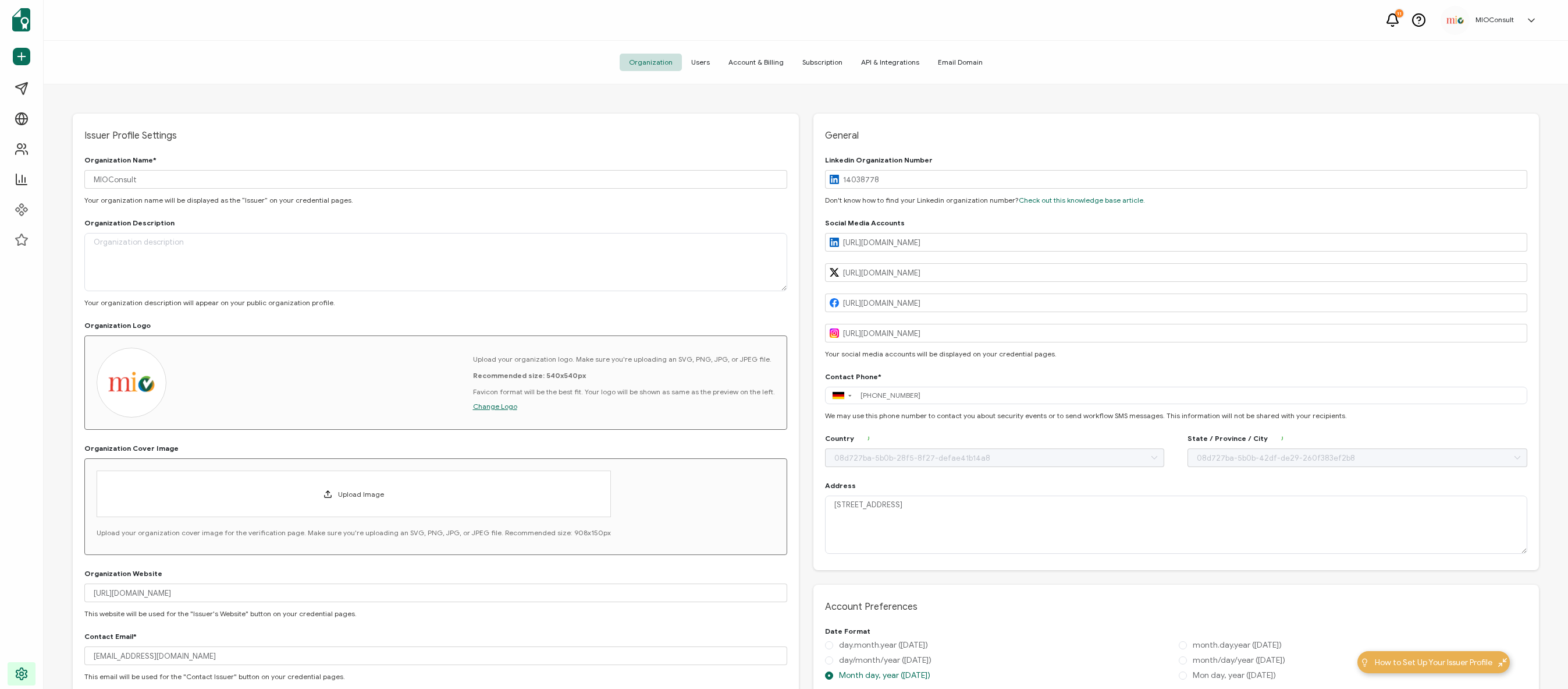
type input "[GEOGRAPHIC_DATA]"
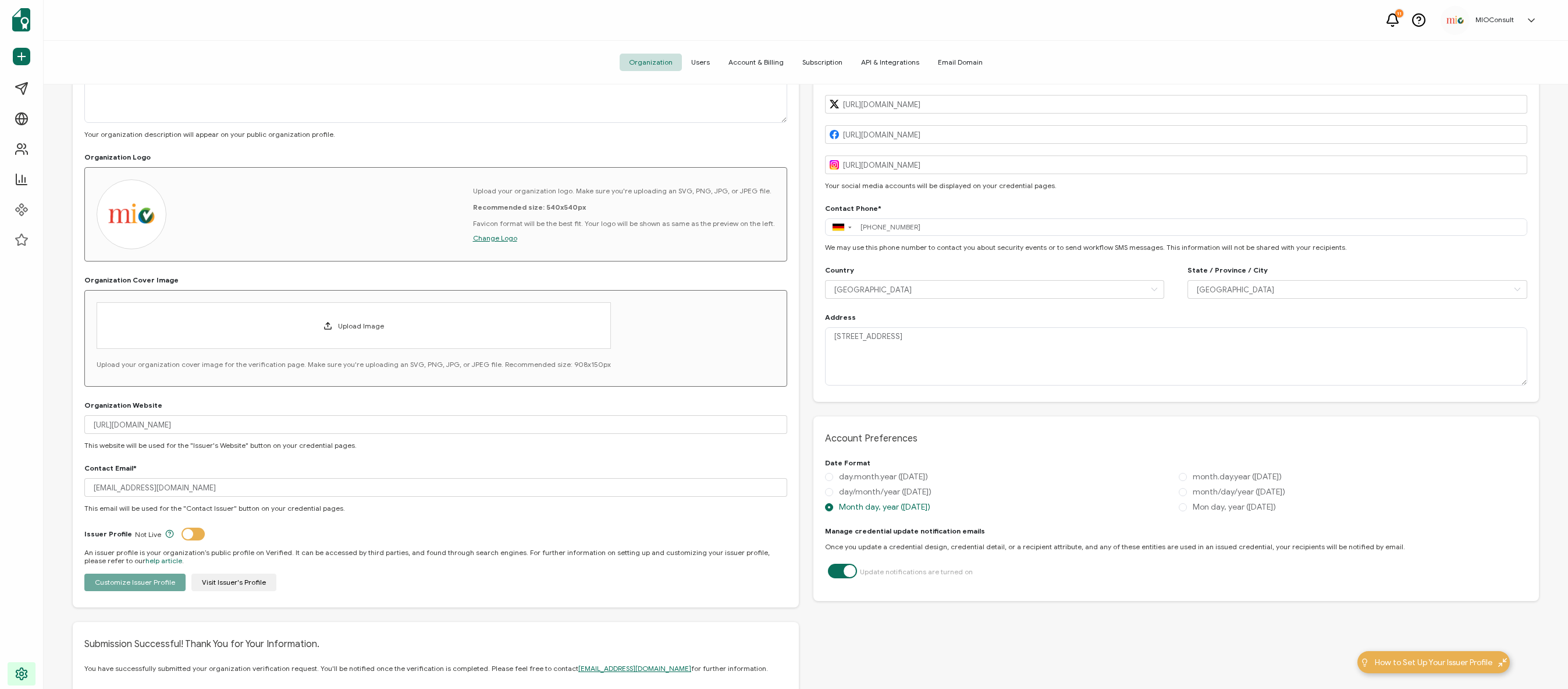
scroll to position [27, 0]
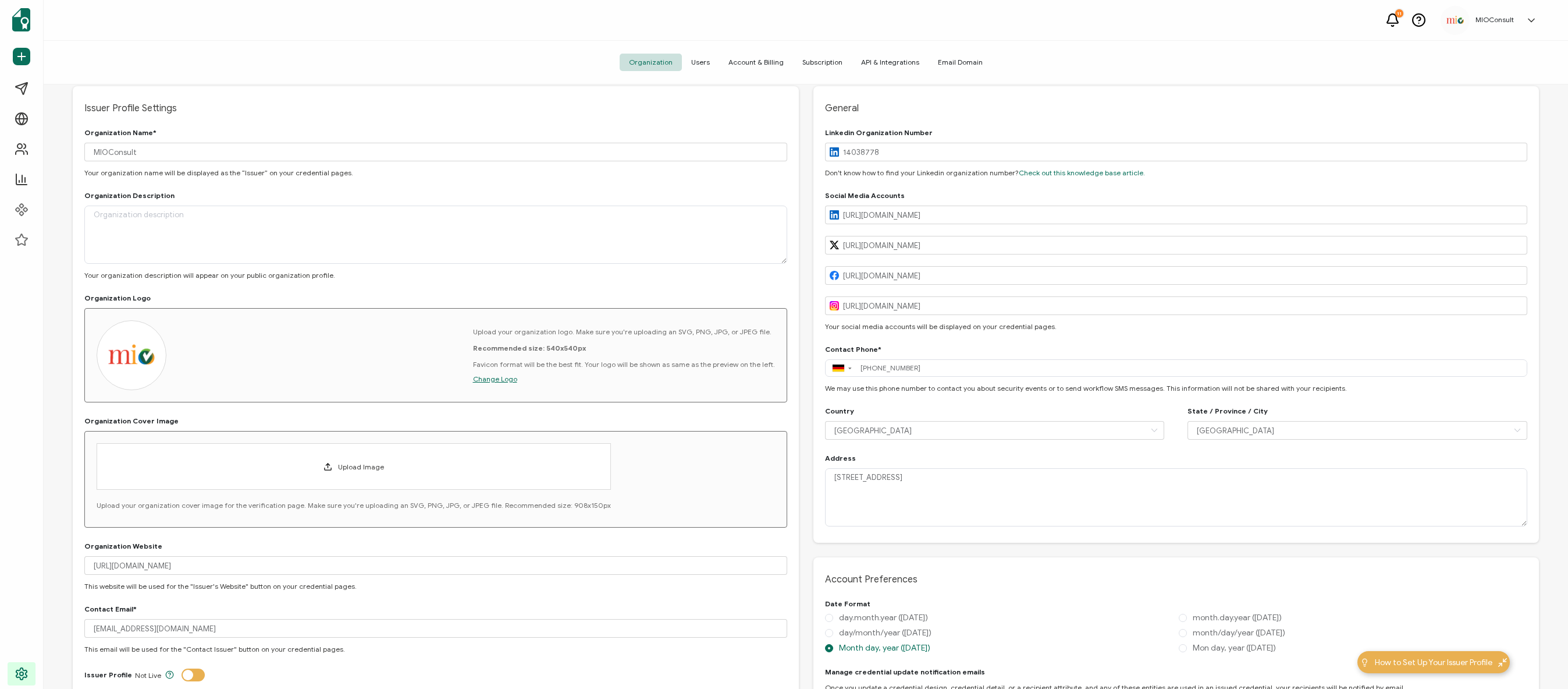
click at [711, 67] on span "Users" at bounding box center [700, 62] width 37 height 17
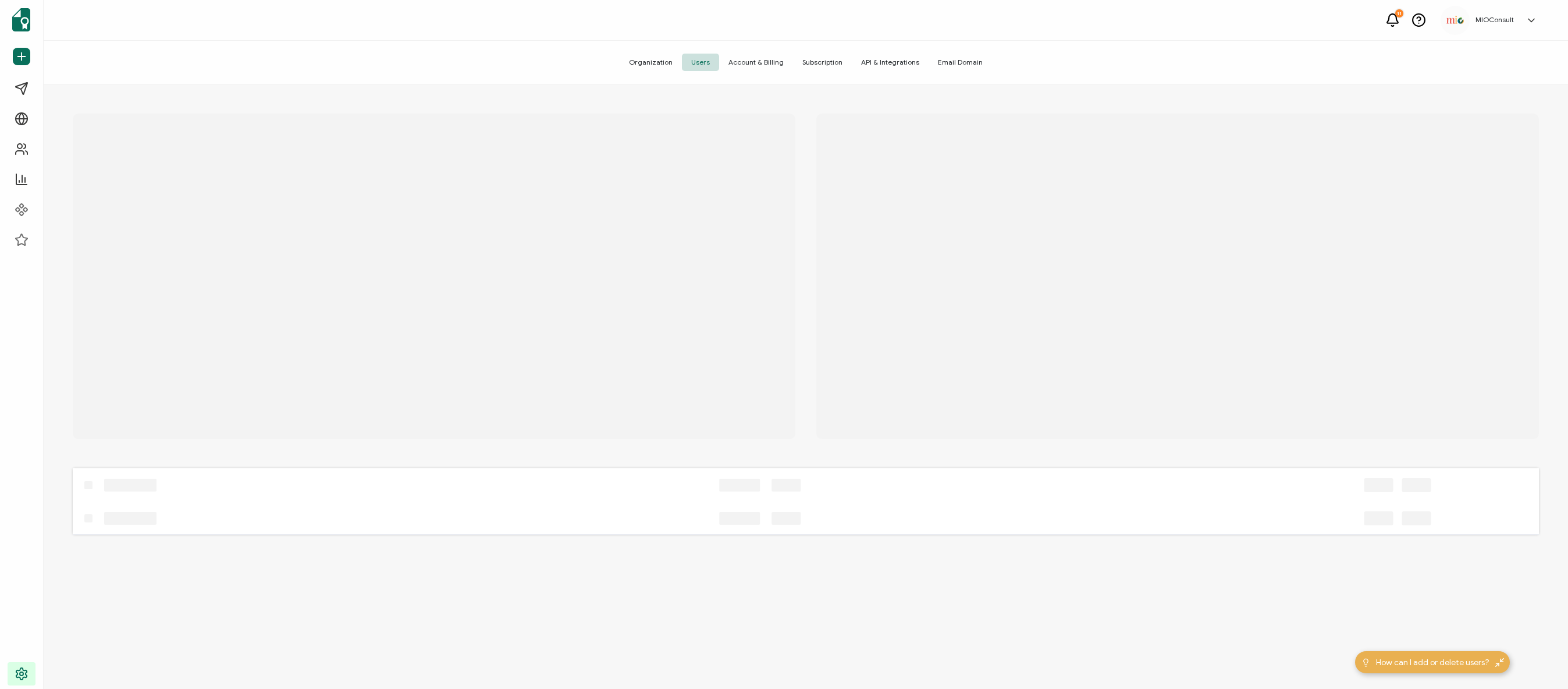
click at [734, 61] on span "Account & Billing" at bounding box center [757, 62] width 74 height 17
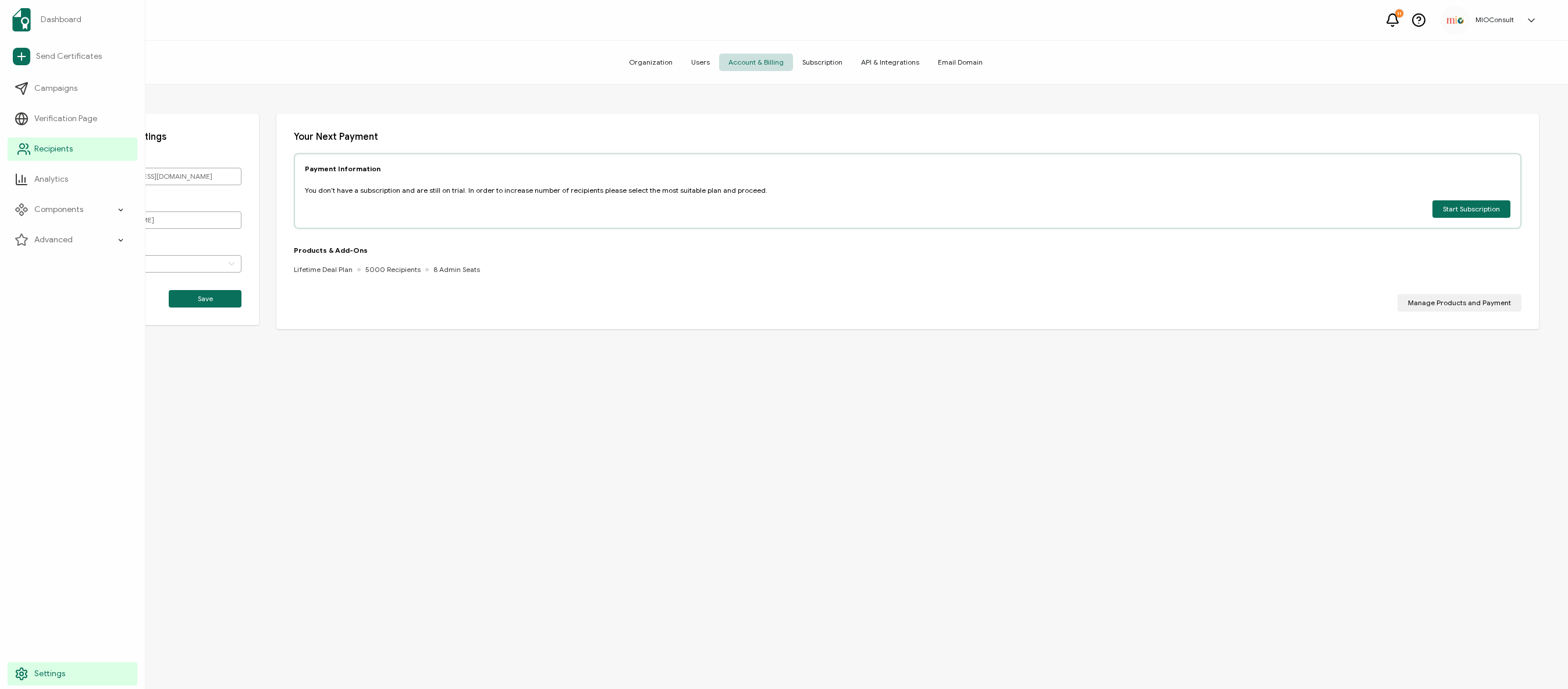
click at [57, 155] on span "Recipients" at bounding box center [53, 149] width 39 height 11
